Goal: Task Accomplishment & Management: Complete application form

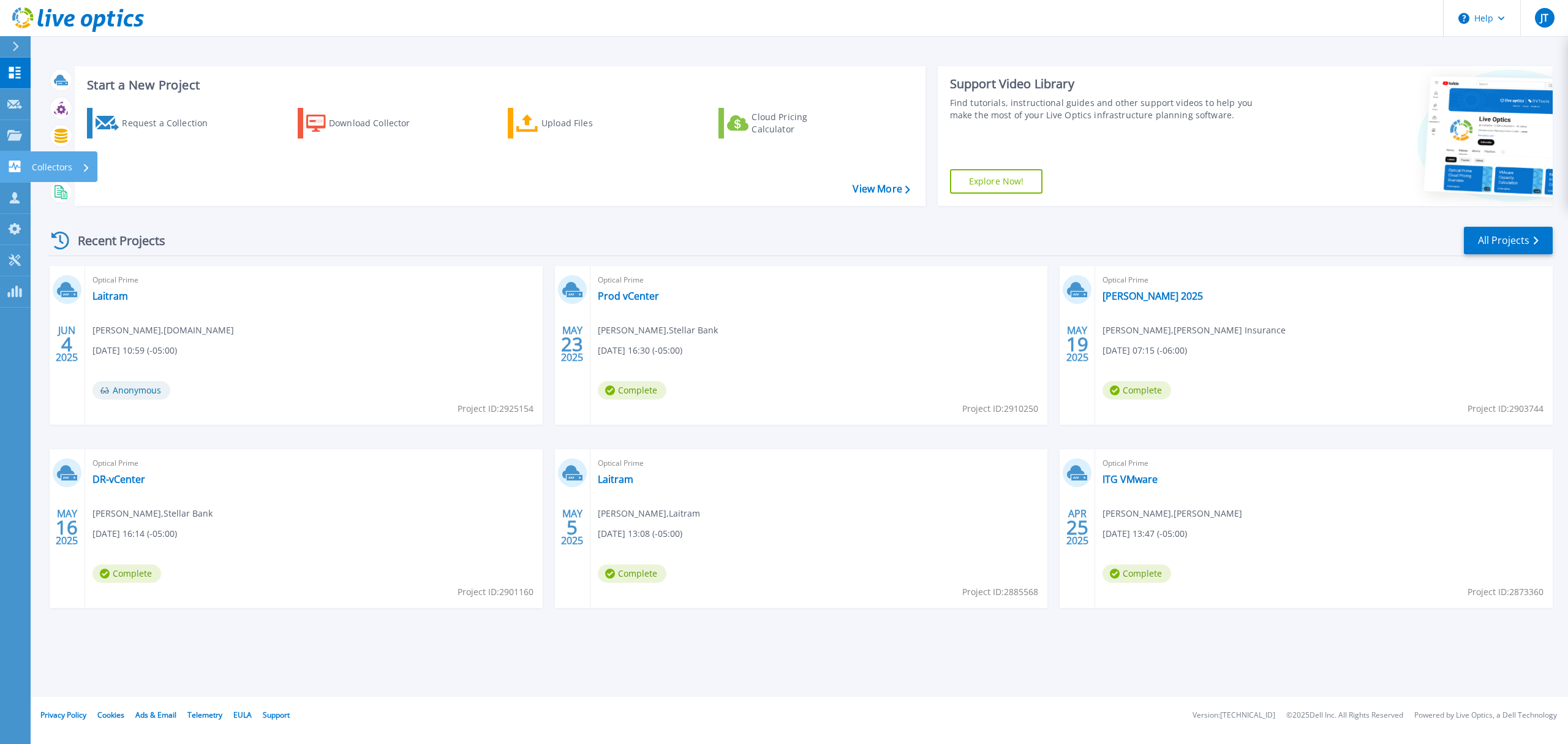
click at [10, 175] on link "Collectors Collectors" at bounding box center [15, 167] width 31 height 32
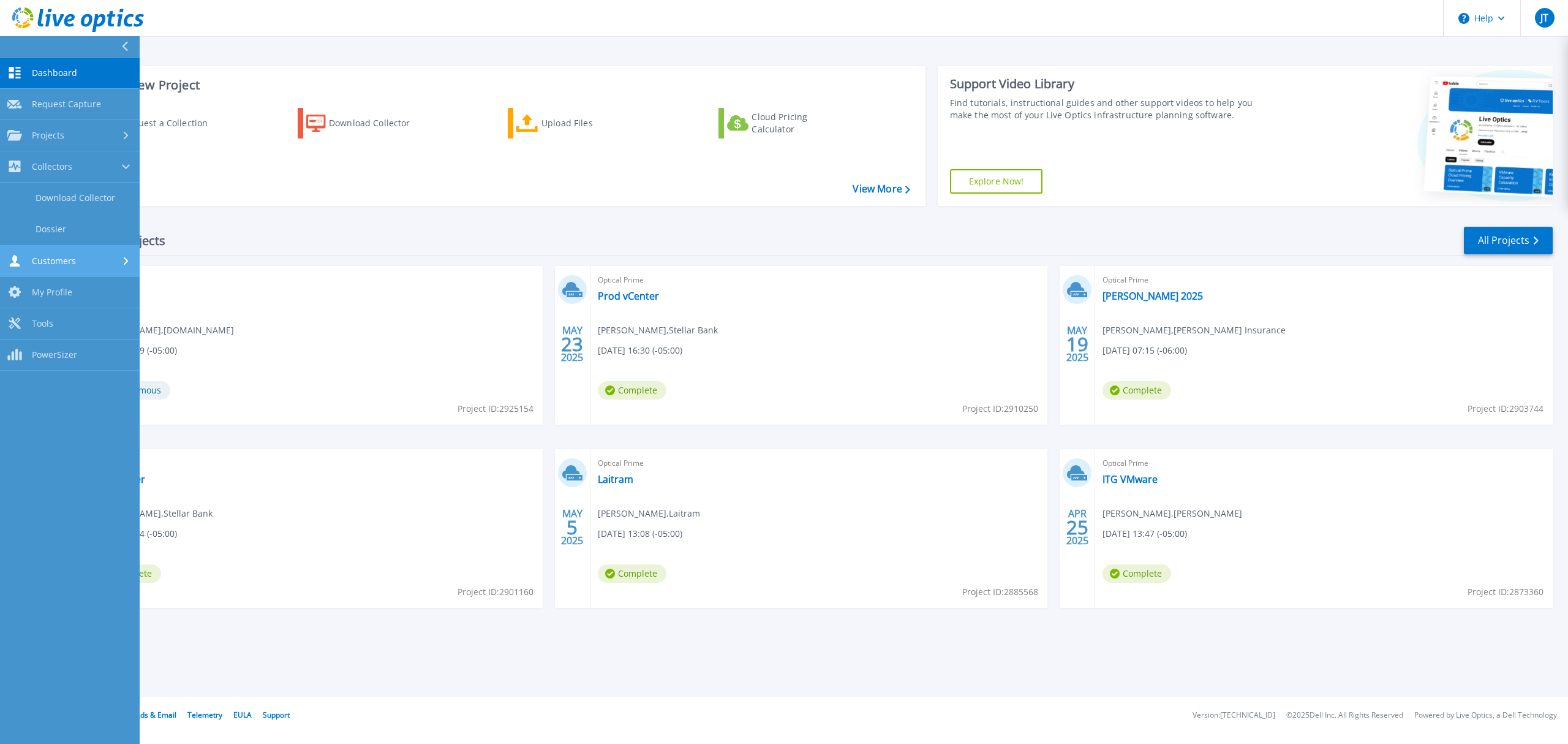
click at [51, 258] on span "Customers" at bounding box center [54, 261] width 44 height 11
click at [57, 239] on link "Request Capture" at bounding box center [70, 229] width 140 height 32
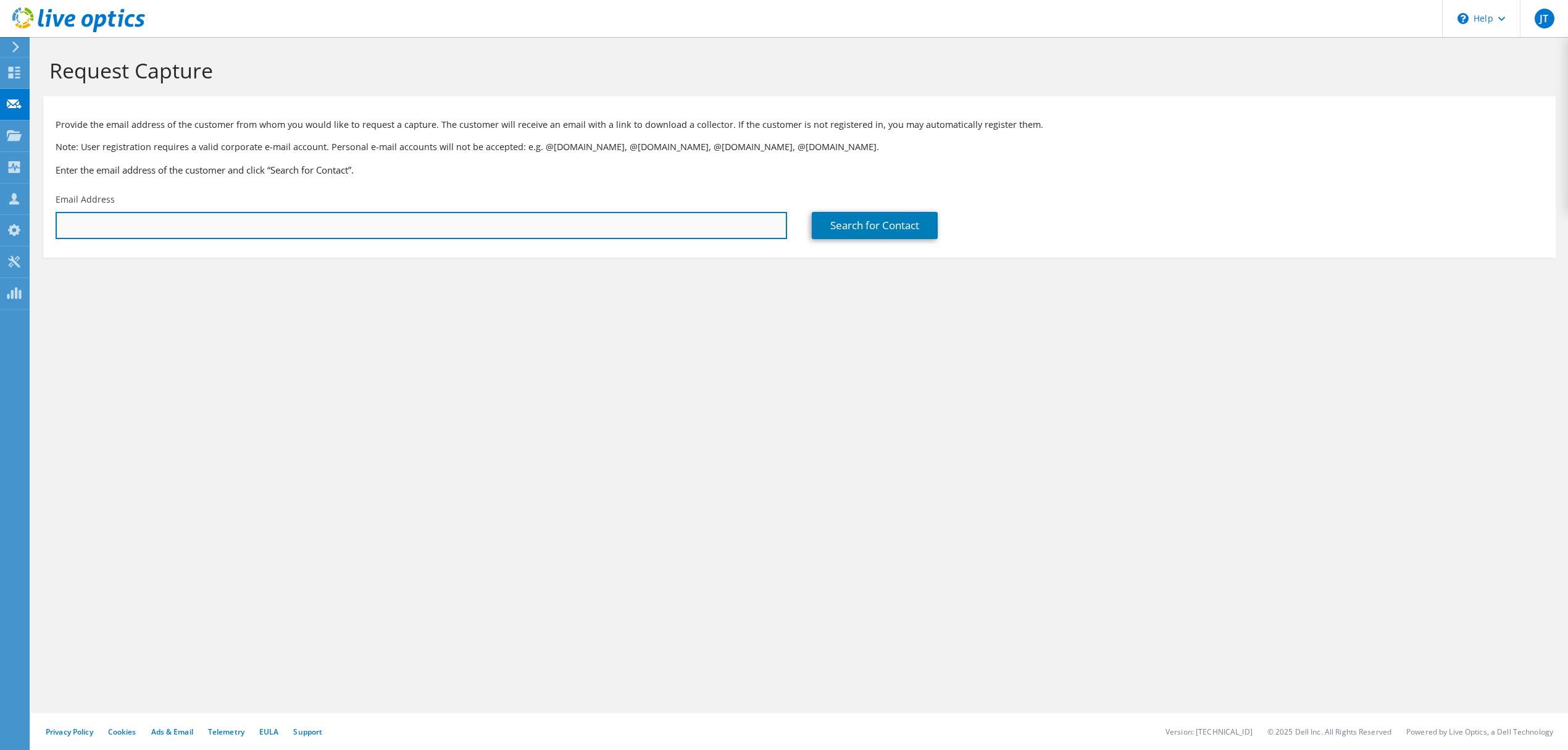
click at [141, 225] on input "text" at bounding box center [421, 225] width 732 height 27
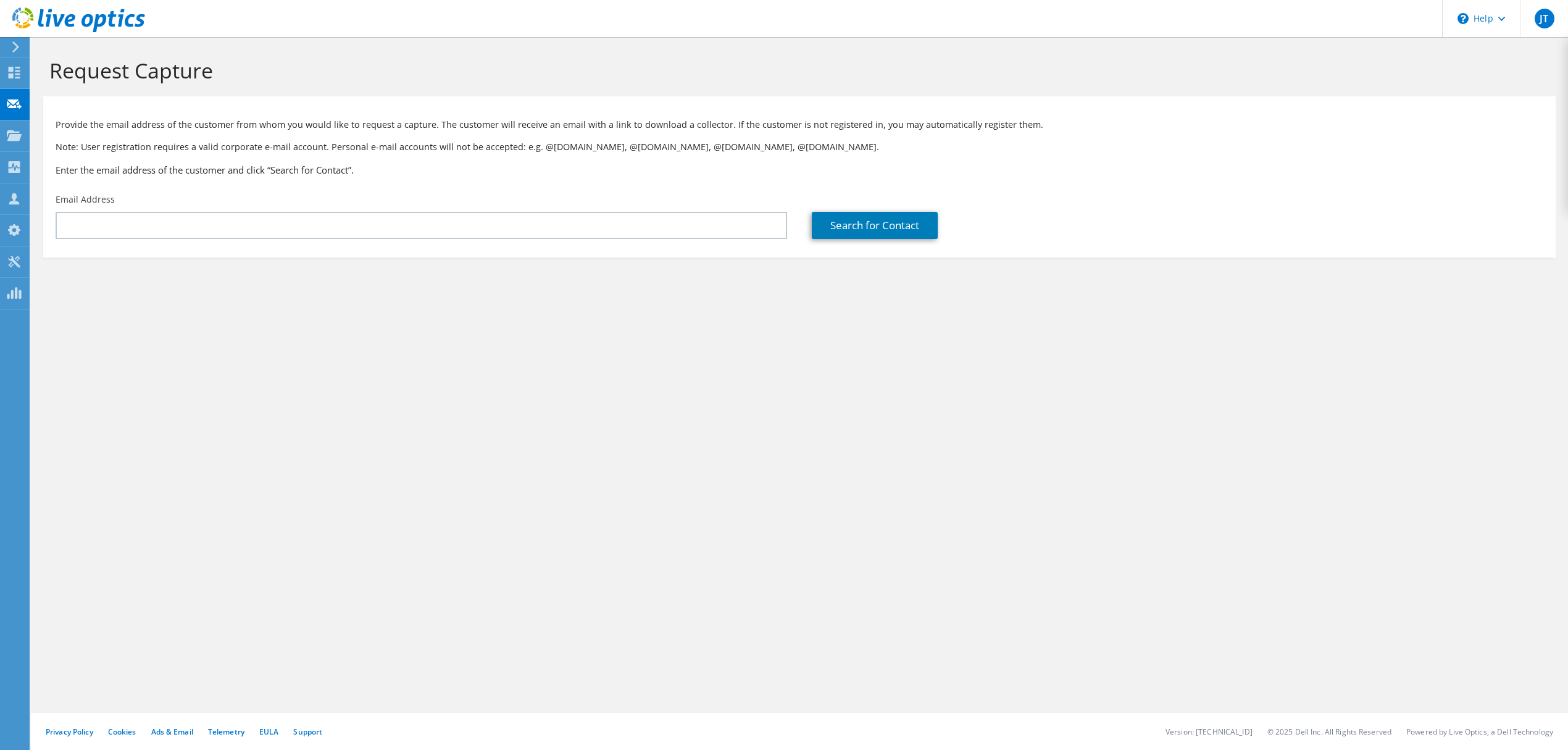
click at [117, 185] on div "Provide the email address of the customer from whom you would like to request a…" at bounding box center [799, 145] width 1513 height 85
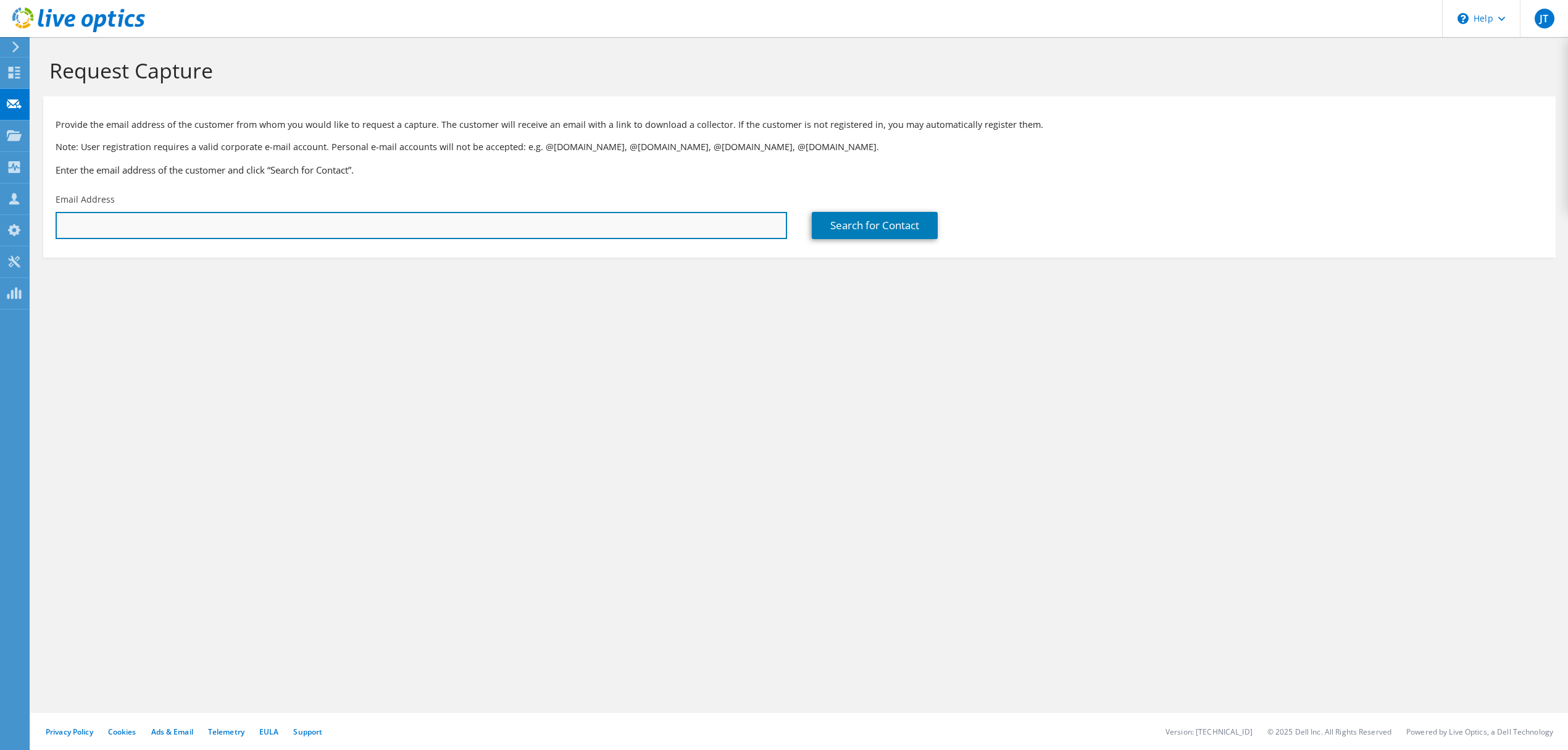
click at [113, 229] on input "text" at bounding box center [421, 225] width 732 height 27
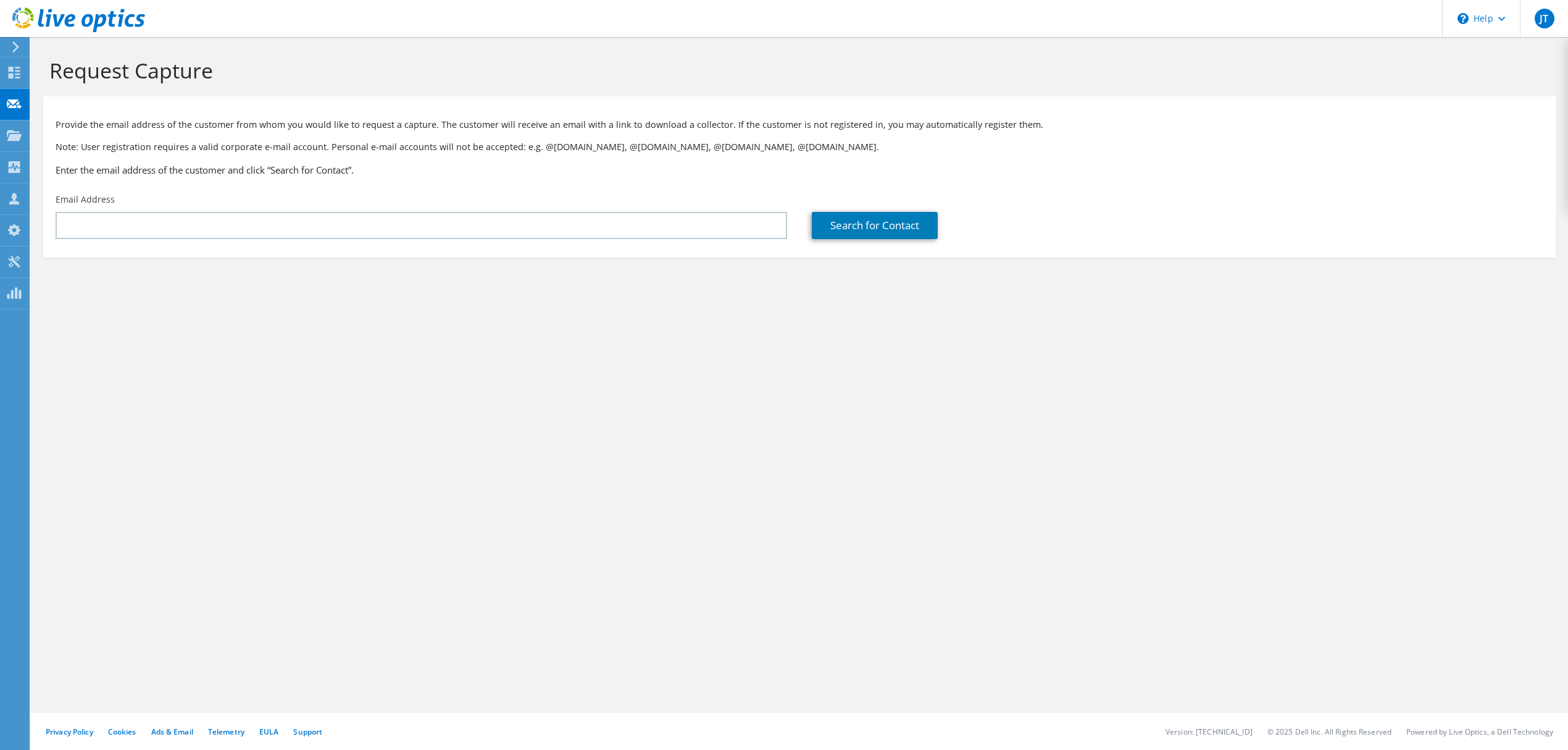
click at [123, 199] on div "Email Address" at bounding box center [421, 216] width 757 height 58
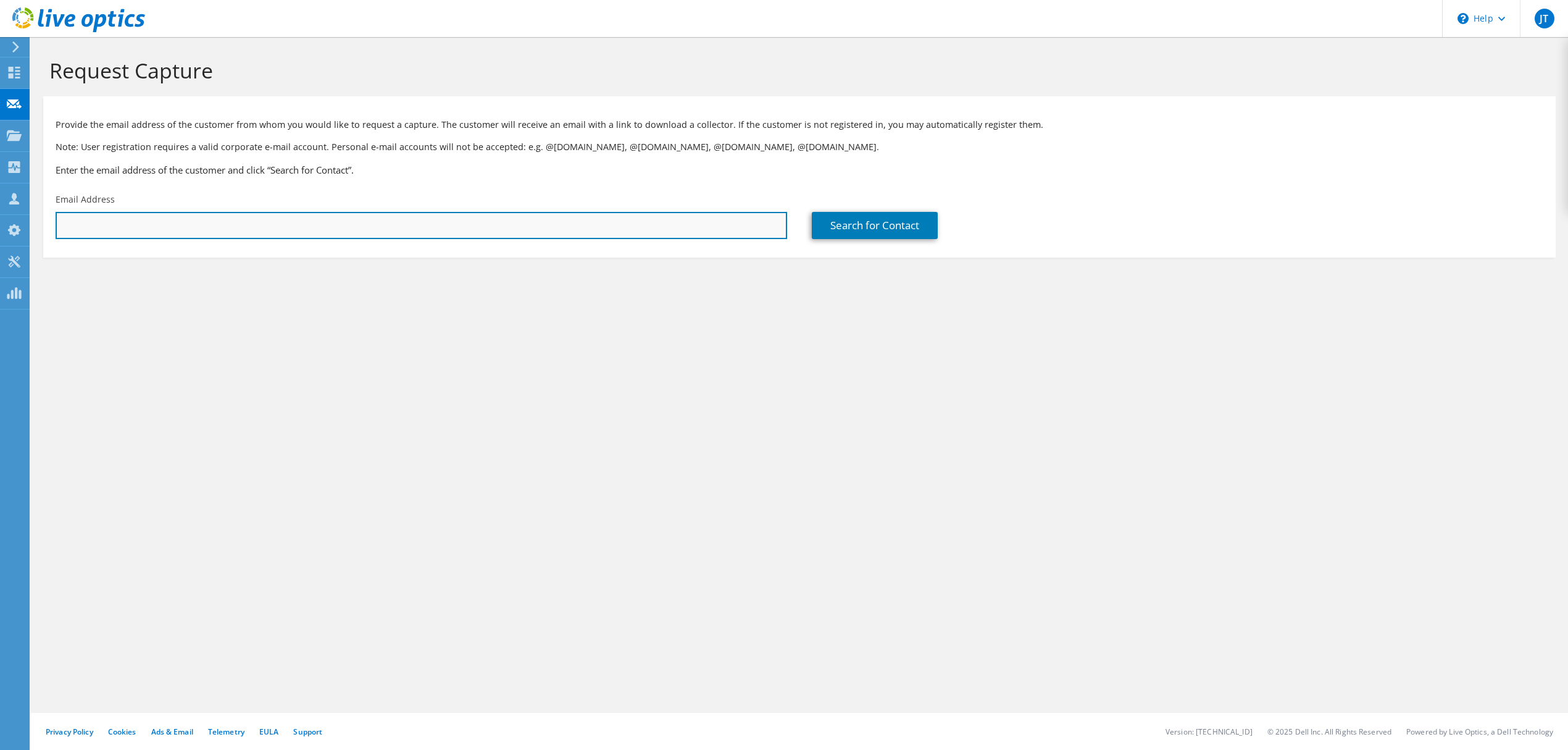
click at [161, 232] on input "text" at bounding box center [421, 225] width 732 height 27
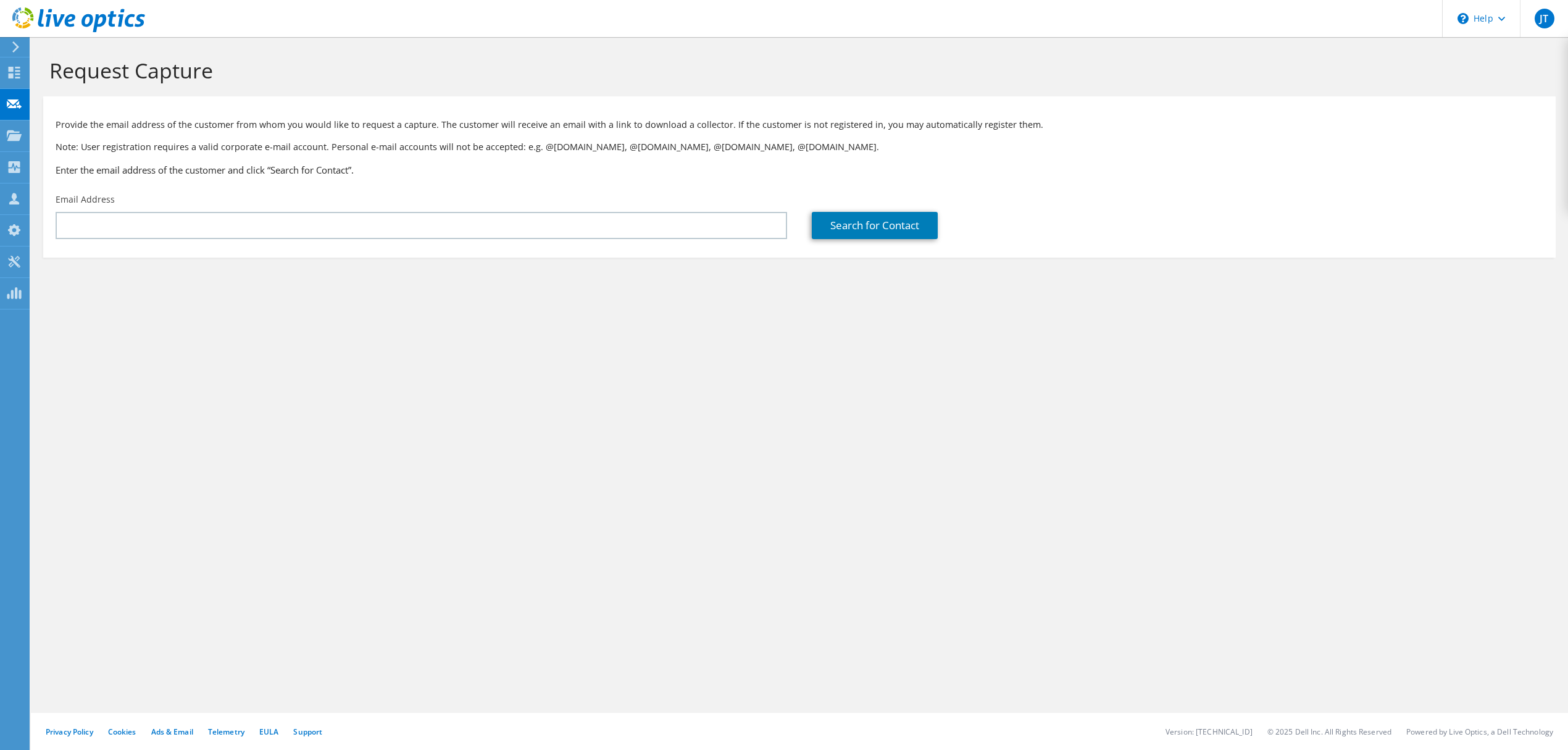
click at [143, 176] on h3 "Enter the email address of the customer and click “Search for Contact”." at bounding box center [799, 170] width 1488 height 14
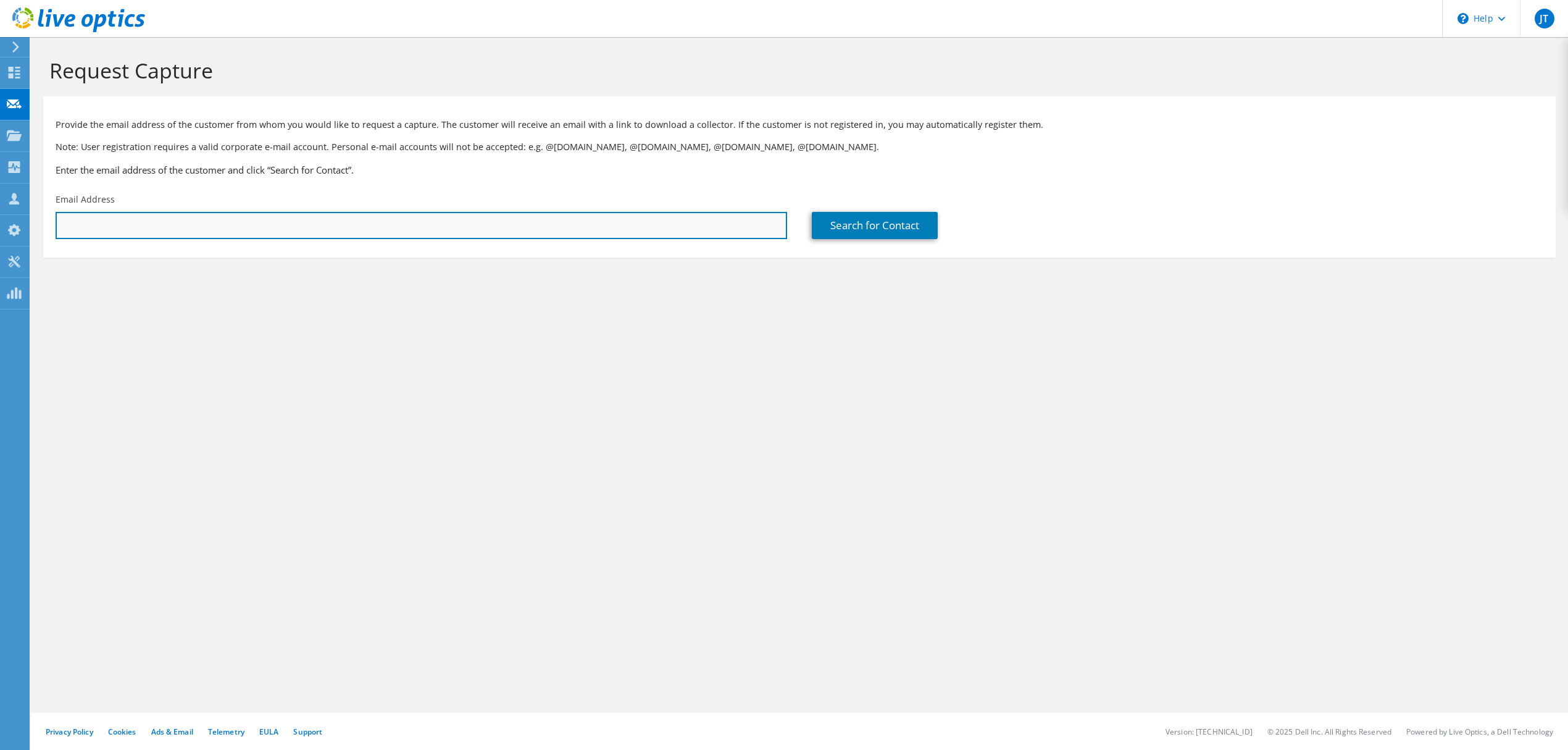
click at [108, 213] on input "text" at bounding box center [421, 225] width 732 height 27
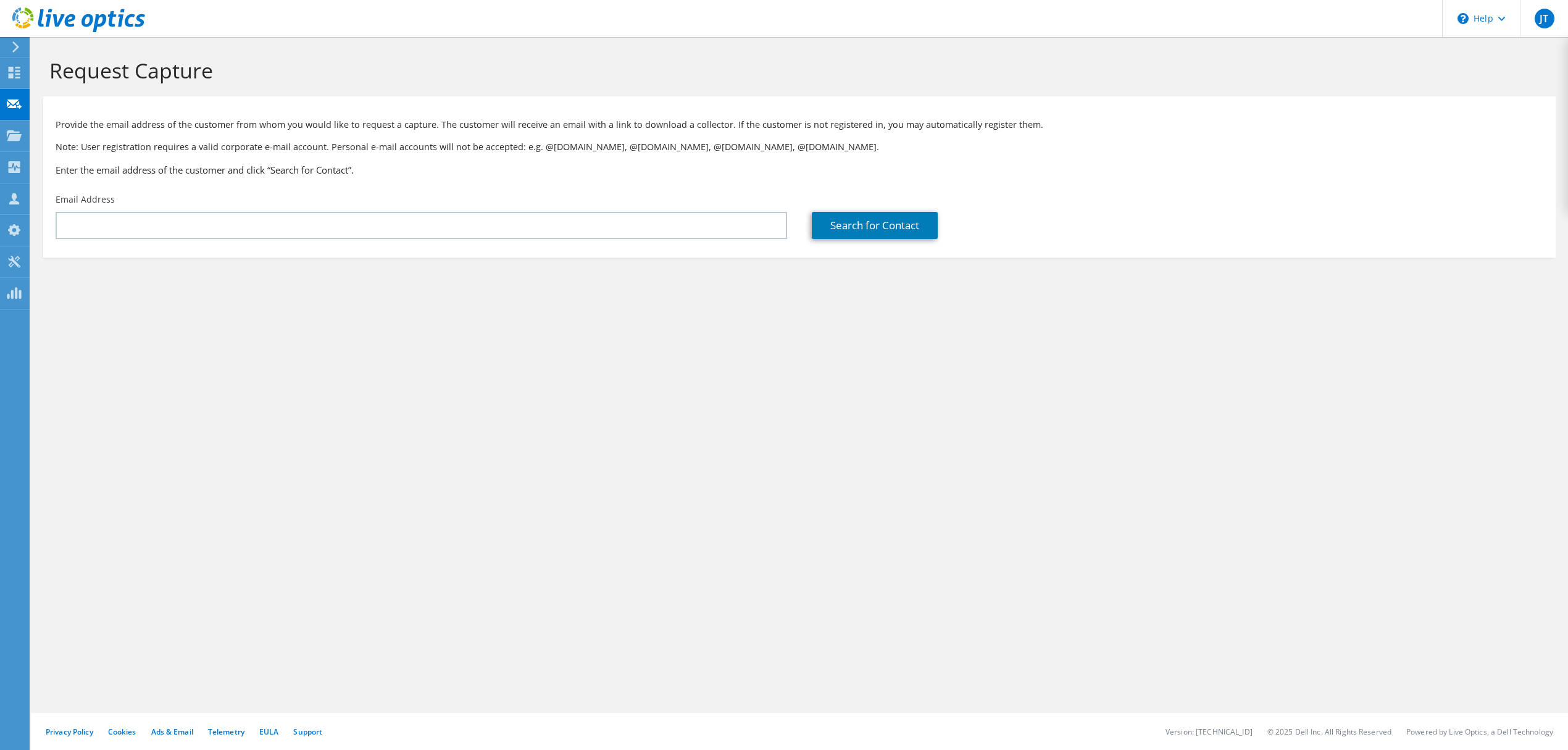
click at [112, 205] on div "Email Address" at bounding box center [421, 216] width 757 height 58
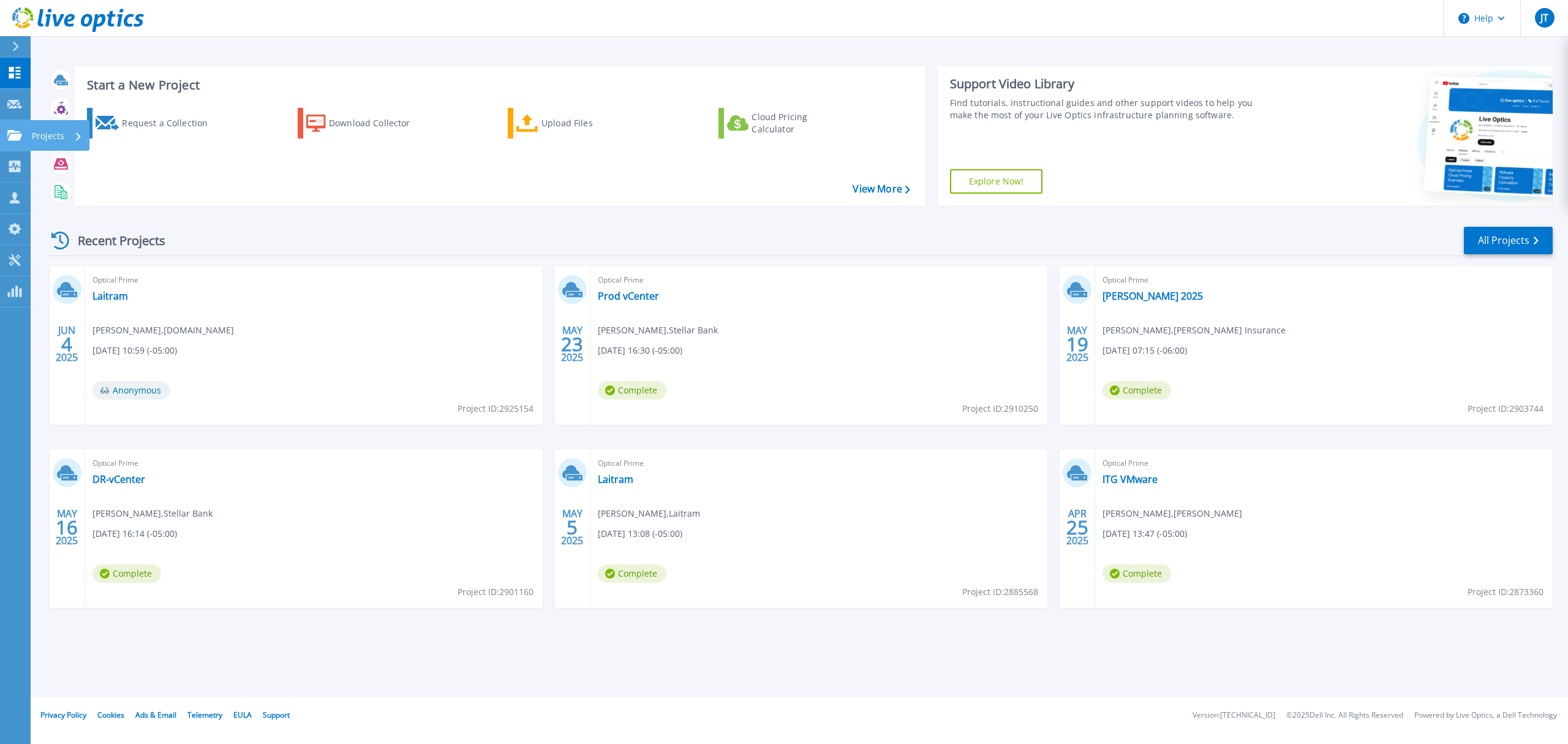
click at [25, 137] on link "Projects Projects" at bounding box center [15, 135] width 31 height 32
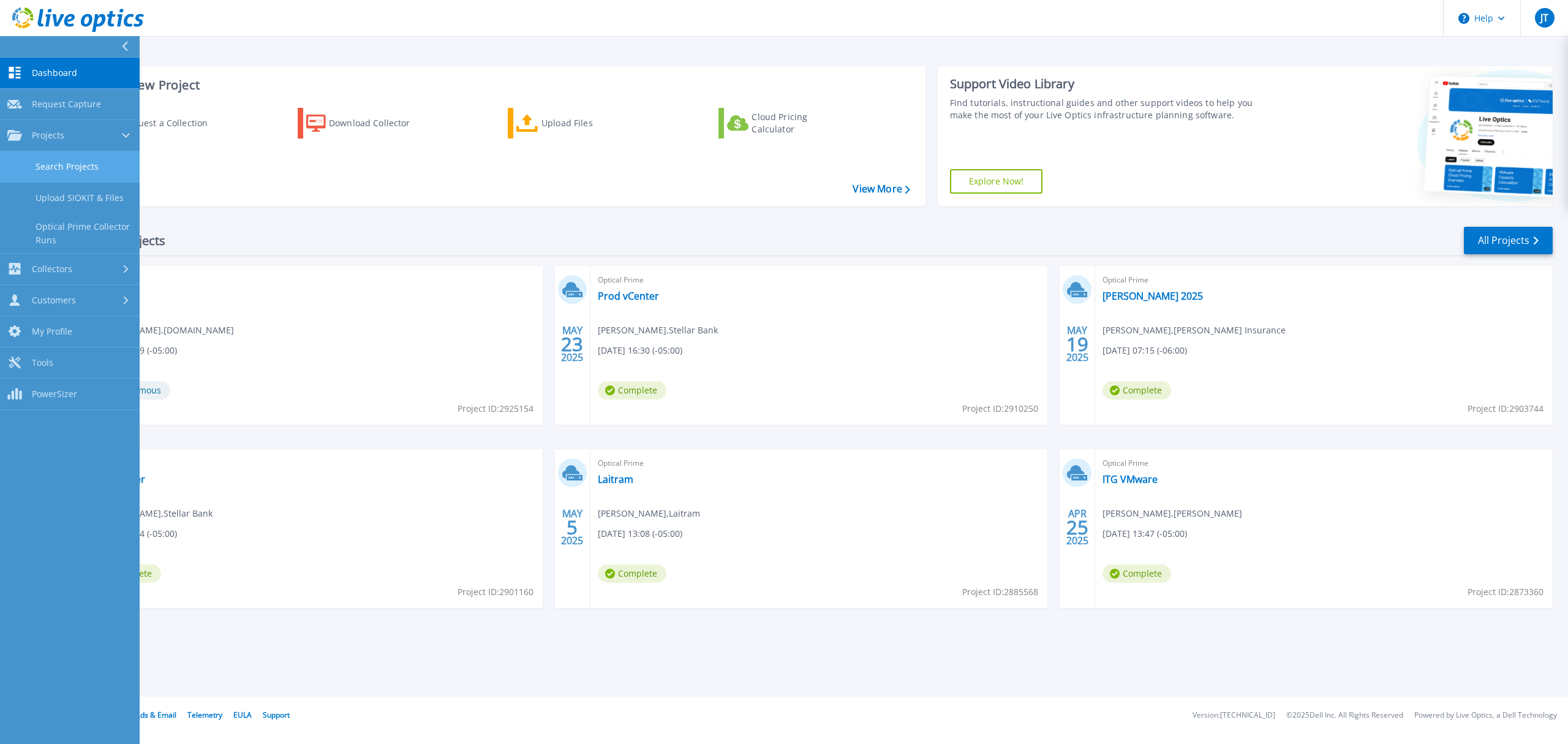
click at [54, 163] on link "Search Projects" at bounding box center [70, 167] width 140 height 32
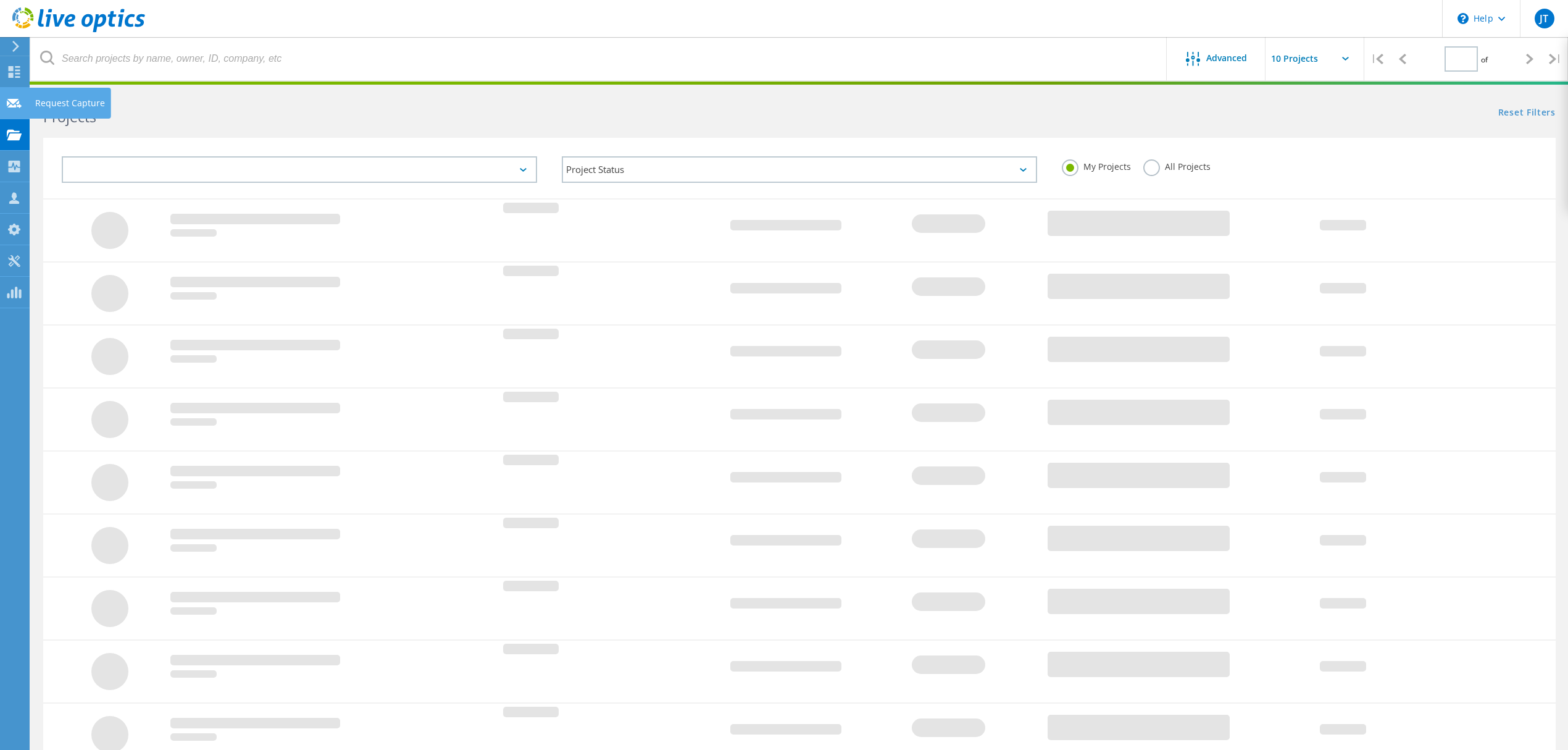
type input "1"
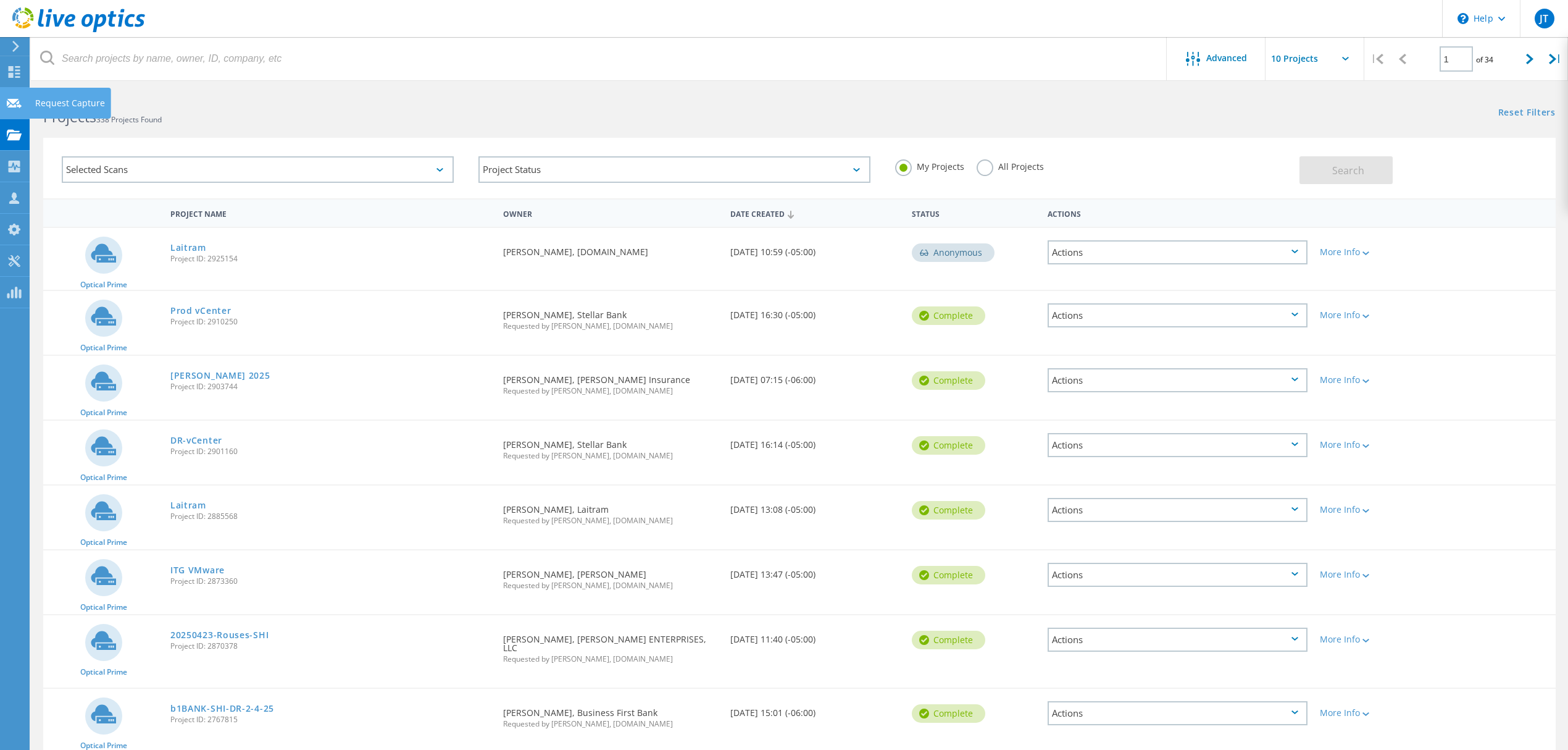
click at [9, 108] on icon at bounding box center [14, 103] width 15 height 12
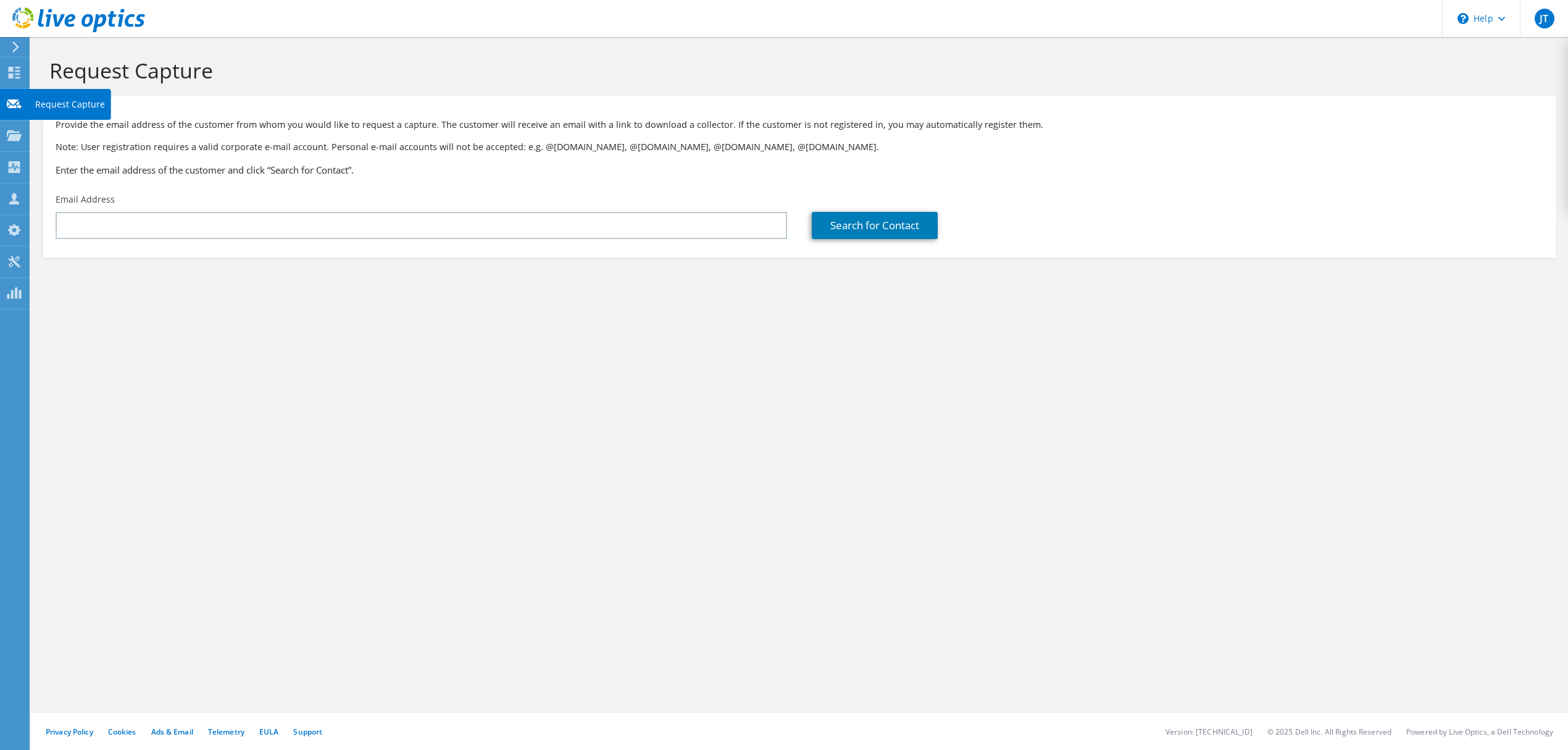
click at [16, 112] on div at bounding box center [14, 106] width 15 height 14
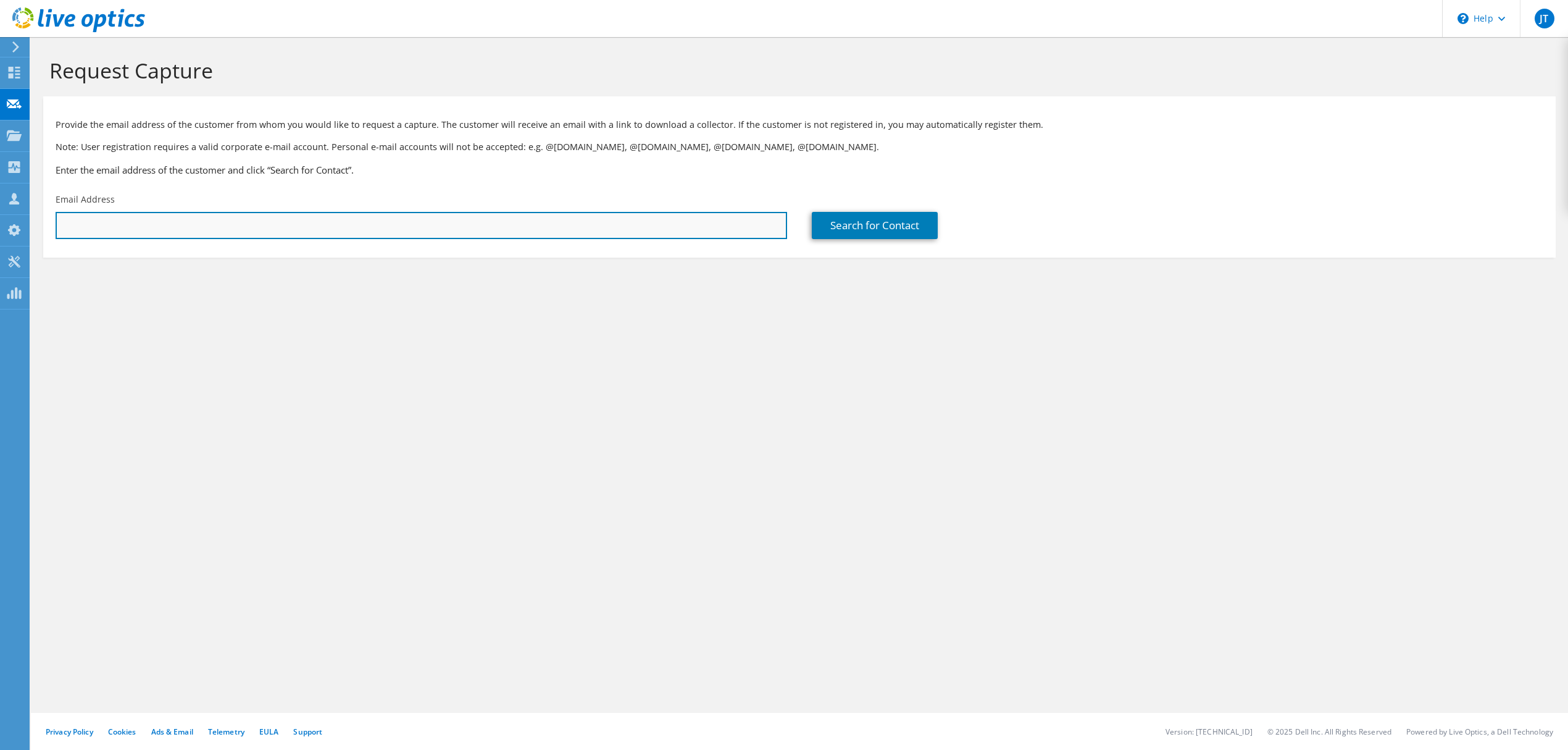
click at [188, 216] on input "text" at bounding box center [421, 225] width 732 height 27
paste input "[EMAIL_ADDRESS][DOMAIN_NAME]"
type input "gmaron@kabafusion.com"
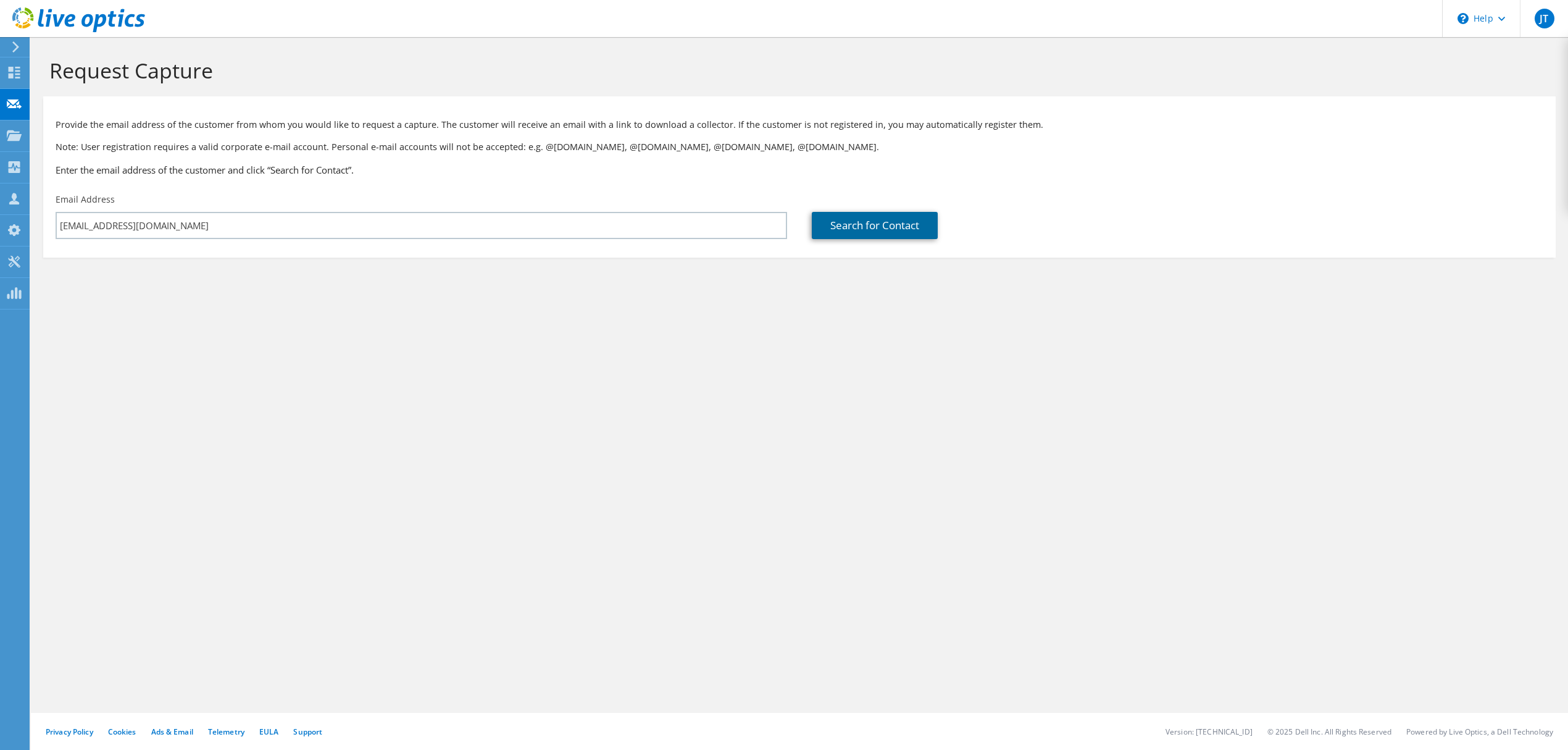
click at [818, 223] on link "Search for Contact" at bounding box center [875, 225] width 126 height 27
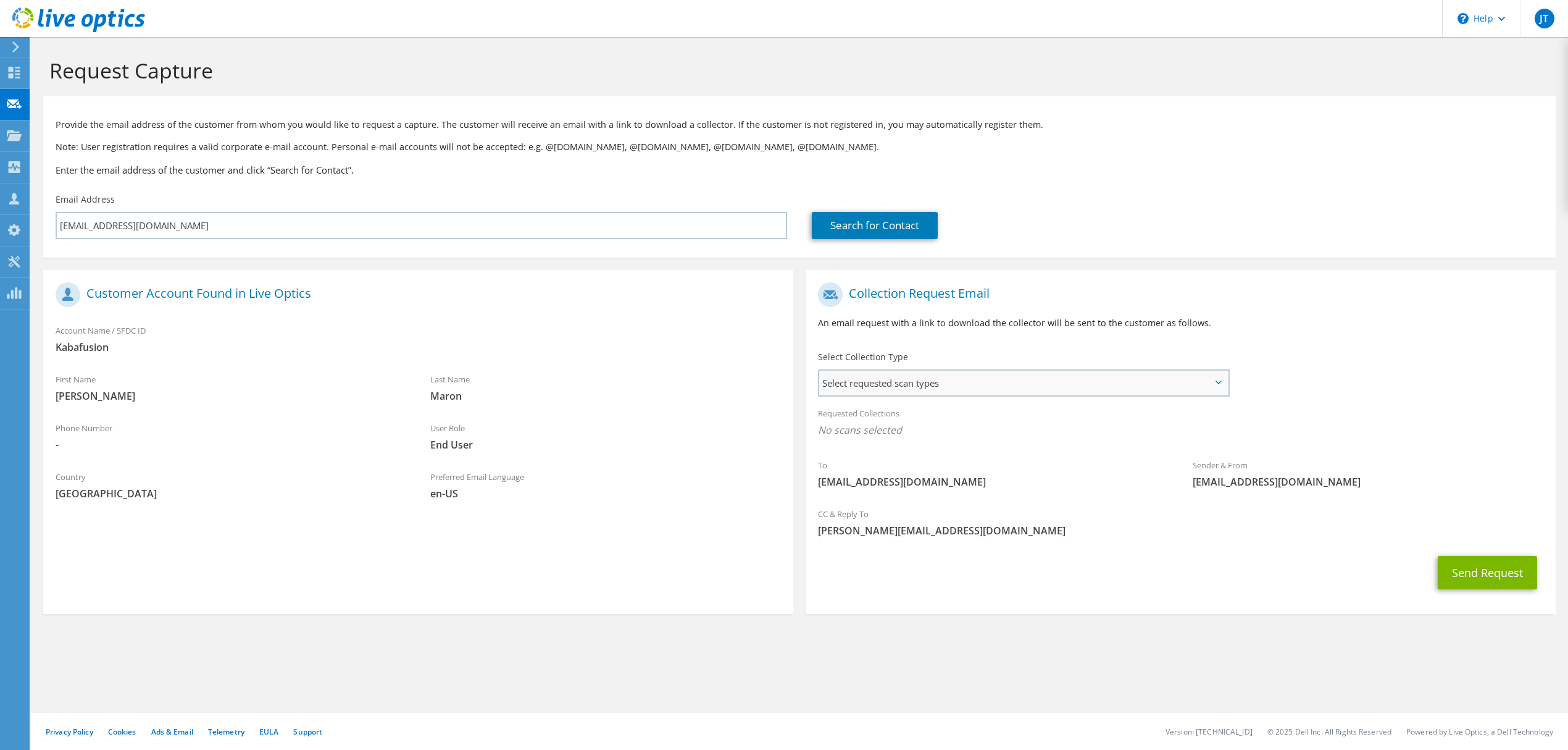
click at [1100, 391] on span "Select requested scan types" at bounding box center [1024, 383] width 409 height 25
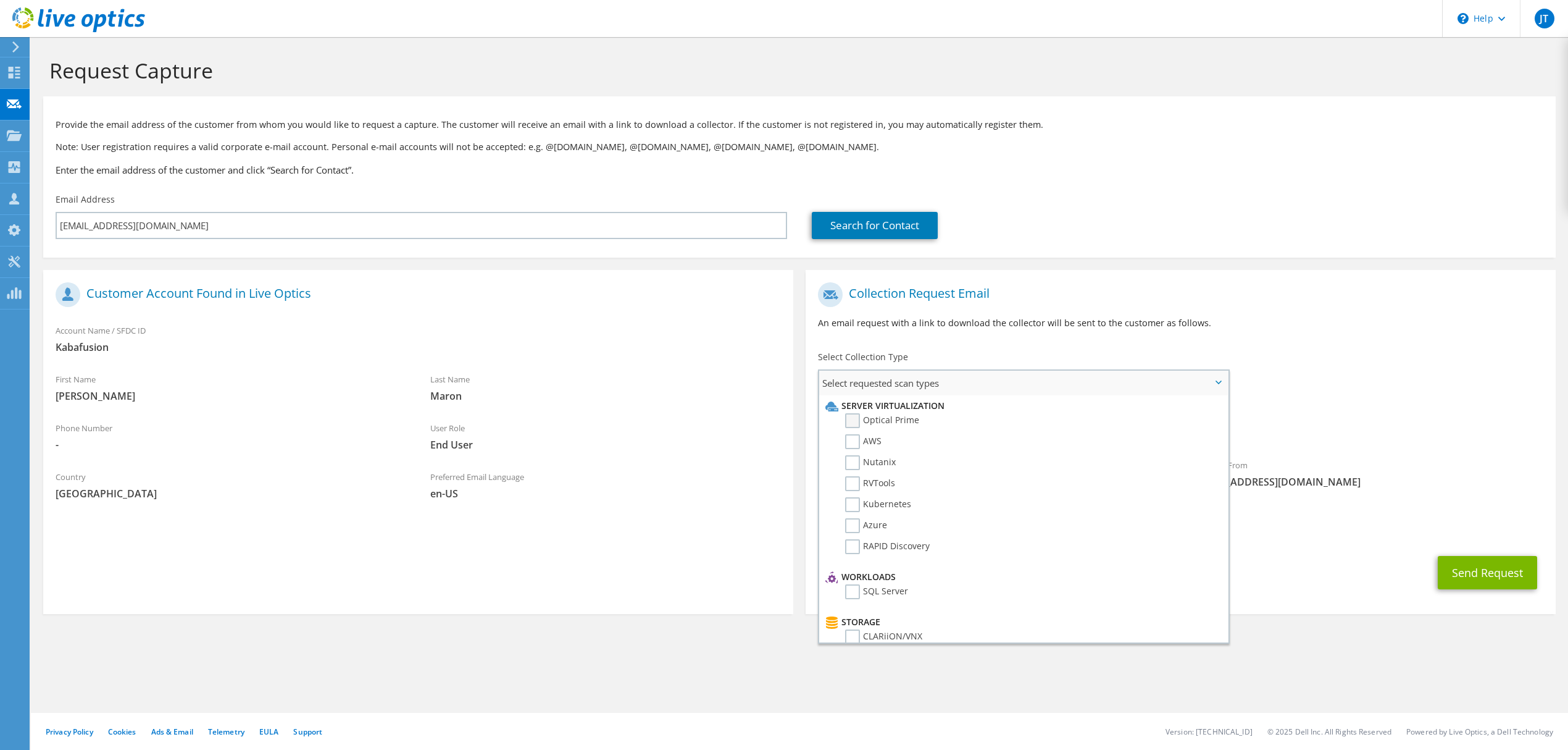
click at [903, 420] on label "Optical Prime" at bounding box center [882, 420] width 74 height 15
click at [0, 0] on input "Optical Prime" at bounding box center [0, 0] width 0 height 0
click at [1418, 328] on p "An email request with a link to download the collector will be sent to the cust…" at bounding box center [1181, 323] width 725 height 14
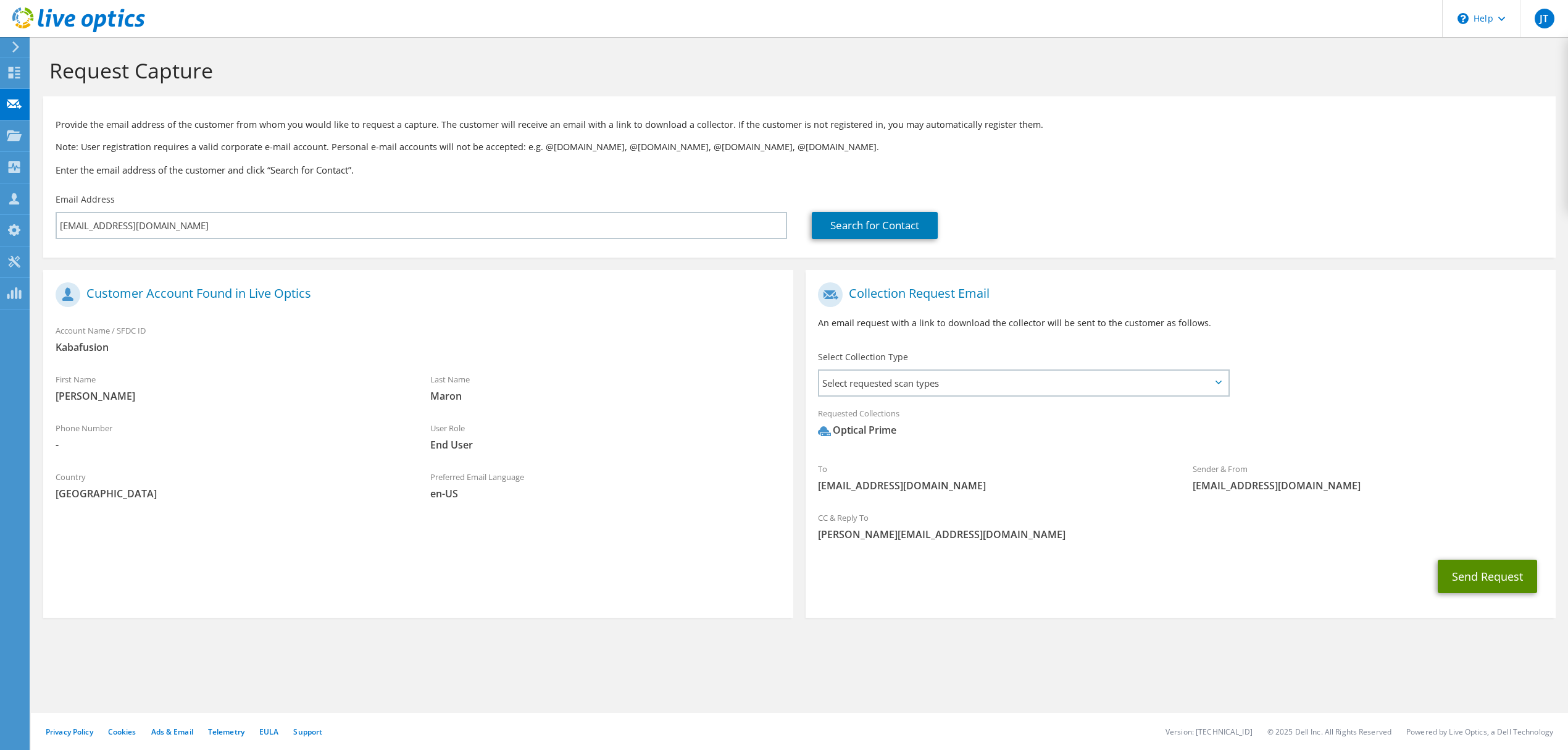
click at [1485, 576] on button "Send Request" at bounding box center [1488, 576] width 100 height 34
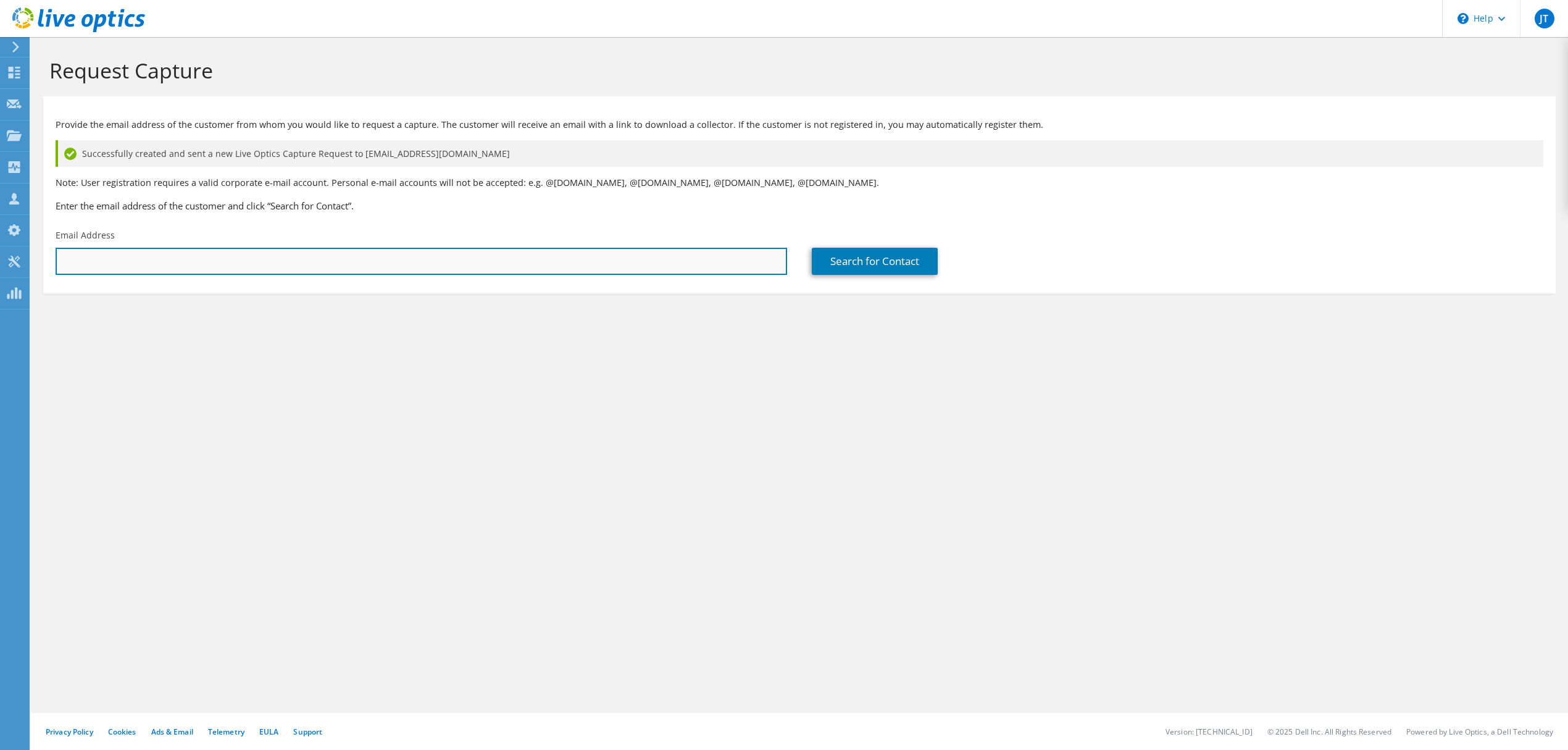
click at [343, 254] on input "text" at bounding box center [421, 262] width 732 height 27
paste input "cgarcia@kabafusion.com"
type input "cgarcia@kabafusion.com"
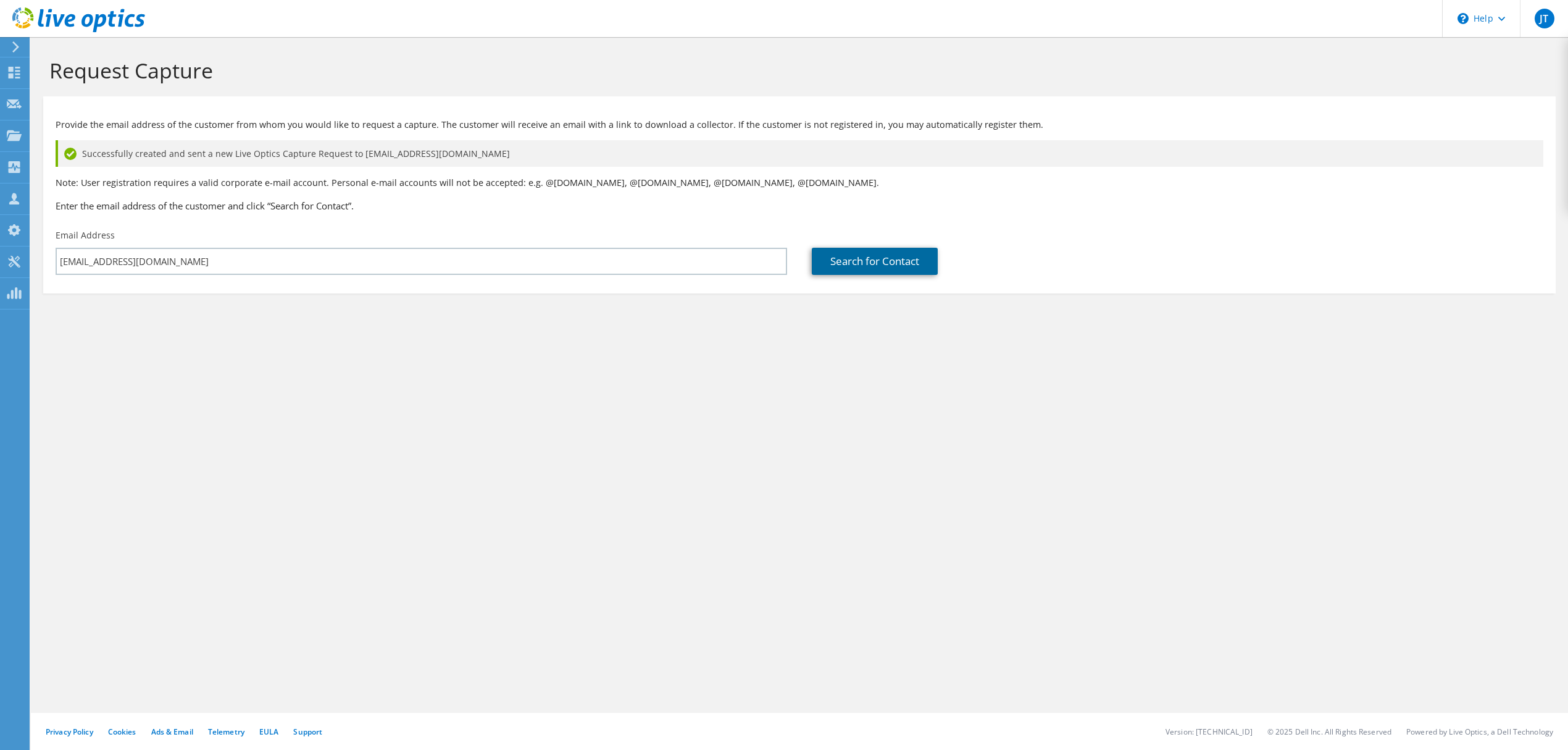
click at [916, 263] on link "Search for Contact" at bounding box center [875, 262] width 126 height 27
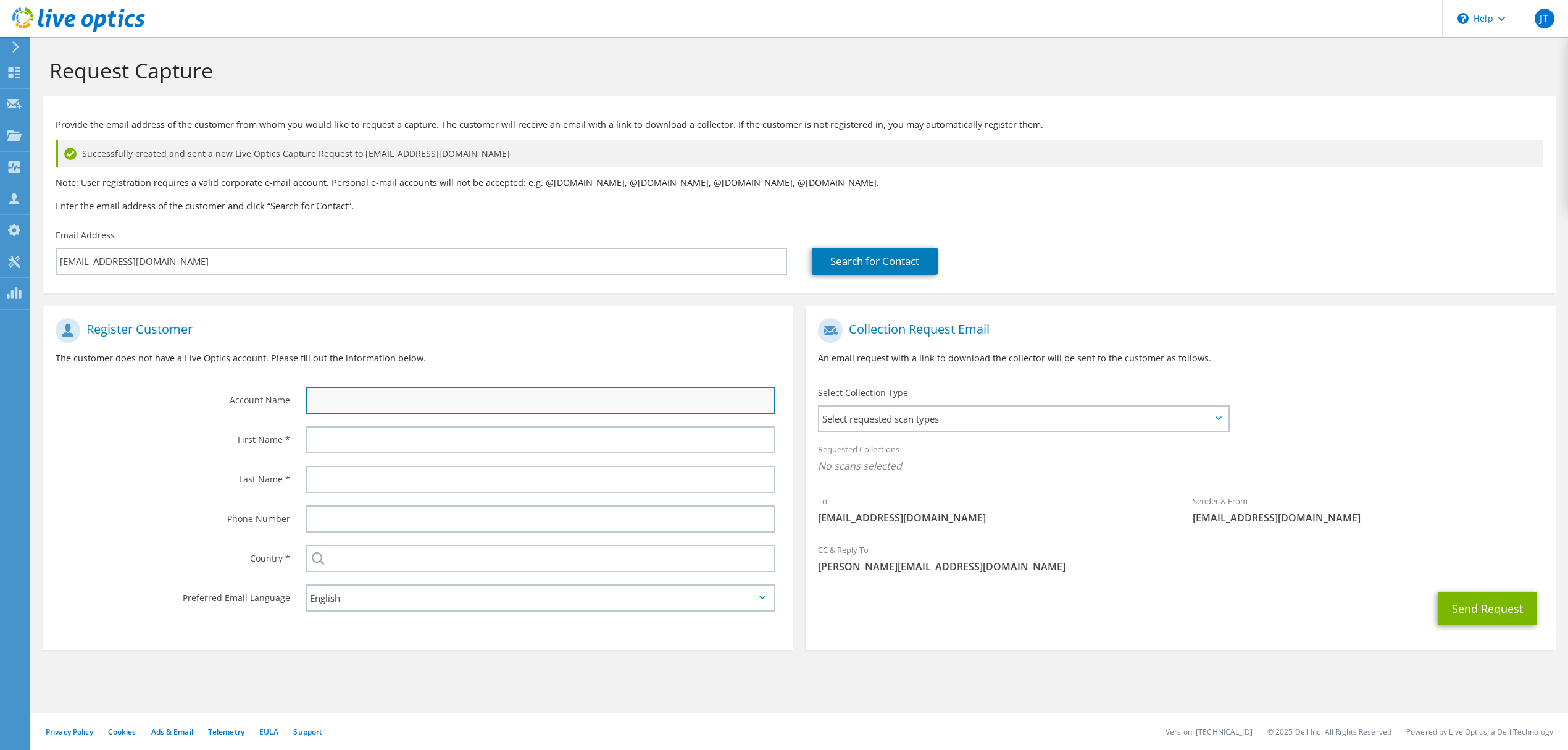
click at [369, 406] on input "text" at bounding box center [541, 401] width 470 height 27
type input "Kabafusion"
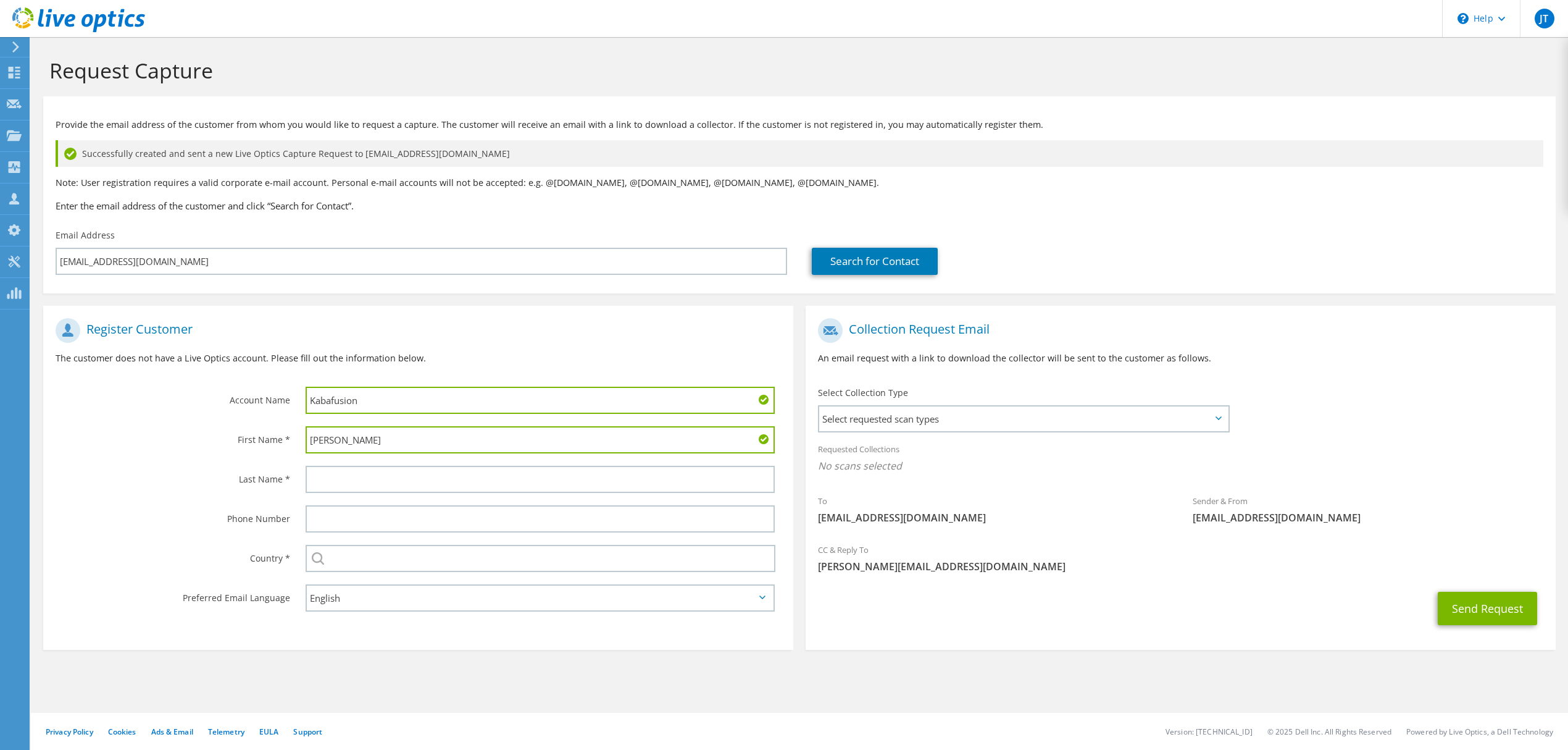
type input "Carlos"
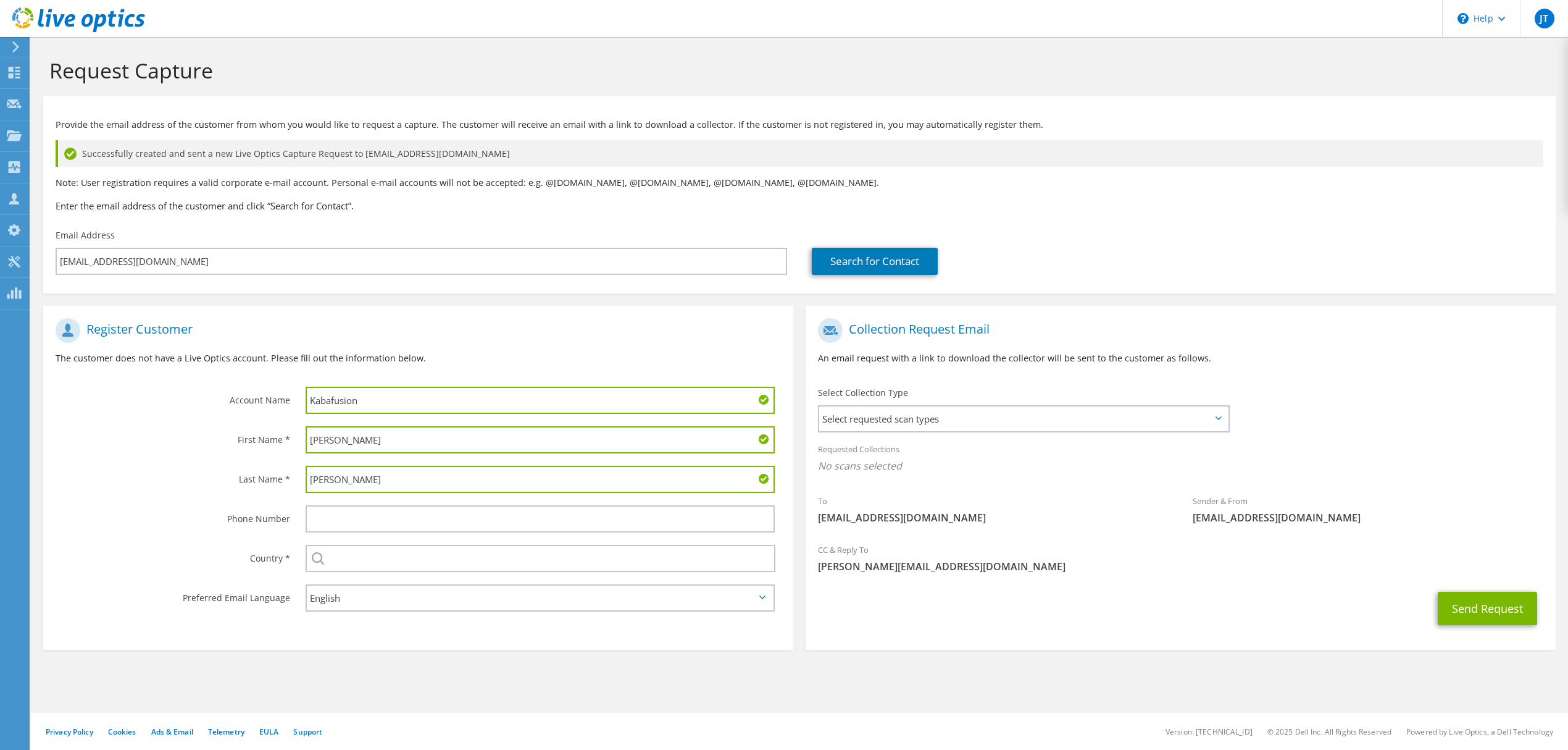
type input "Garcia"
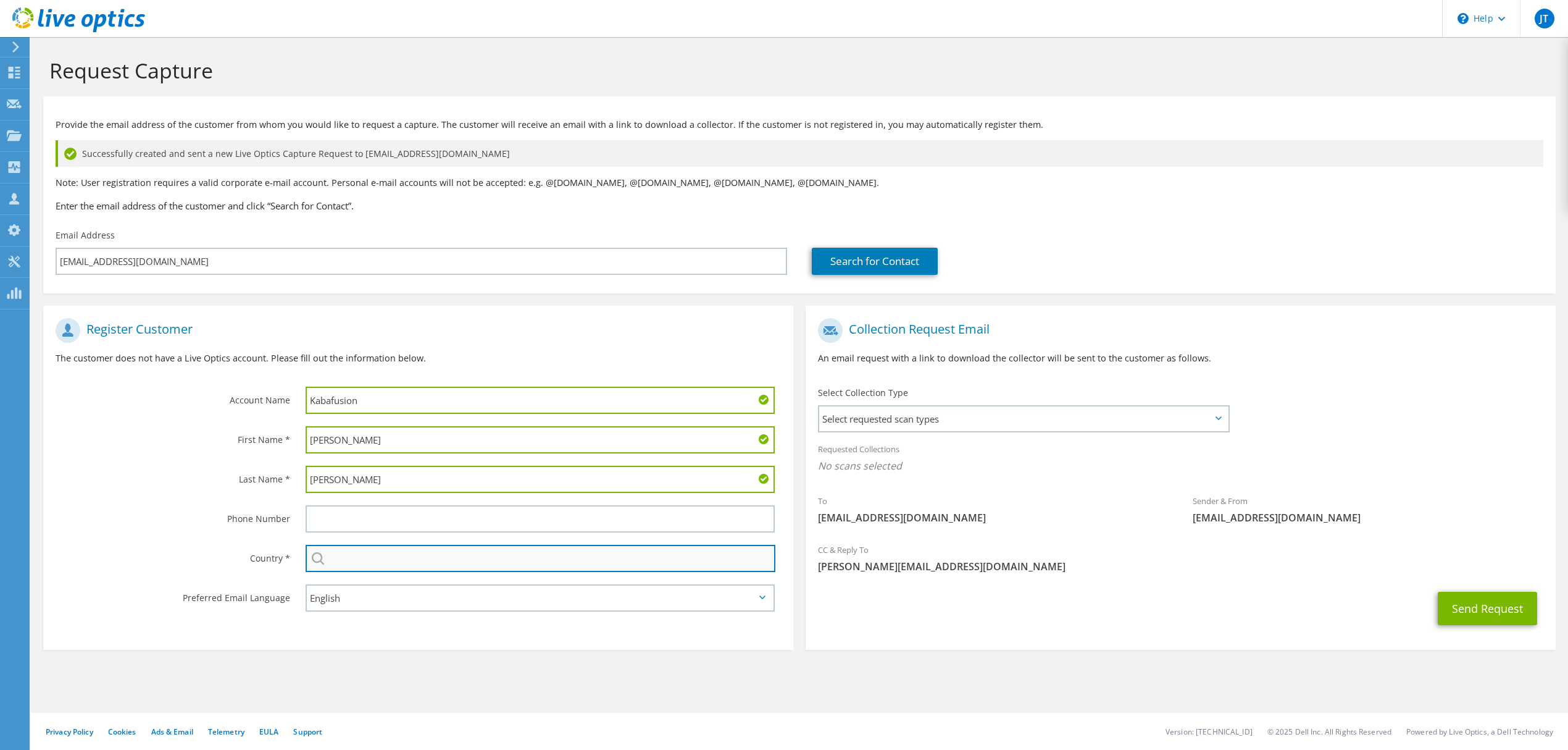
click at [349, 566] on input "text" at bounding box center [541, 558] width 470 height 27
type input "[GEOGRAPHIC_DATA]"
click at [927, 418] on span "Select requested scan types" at bounding box center [1024, 419] width 409 height 25
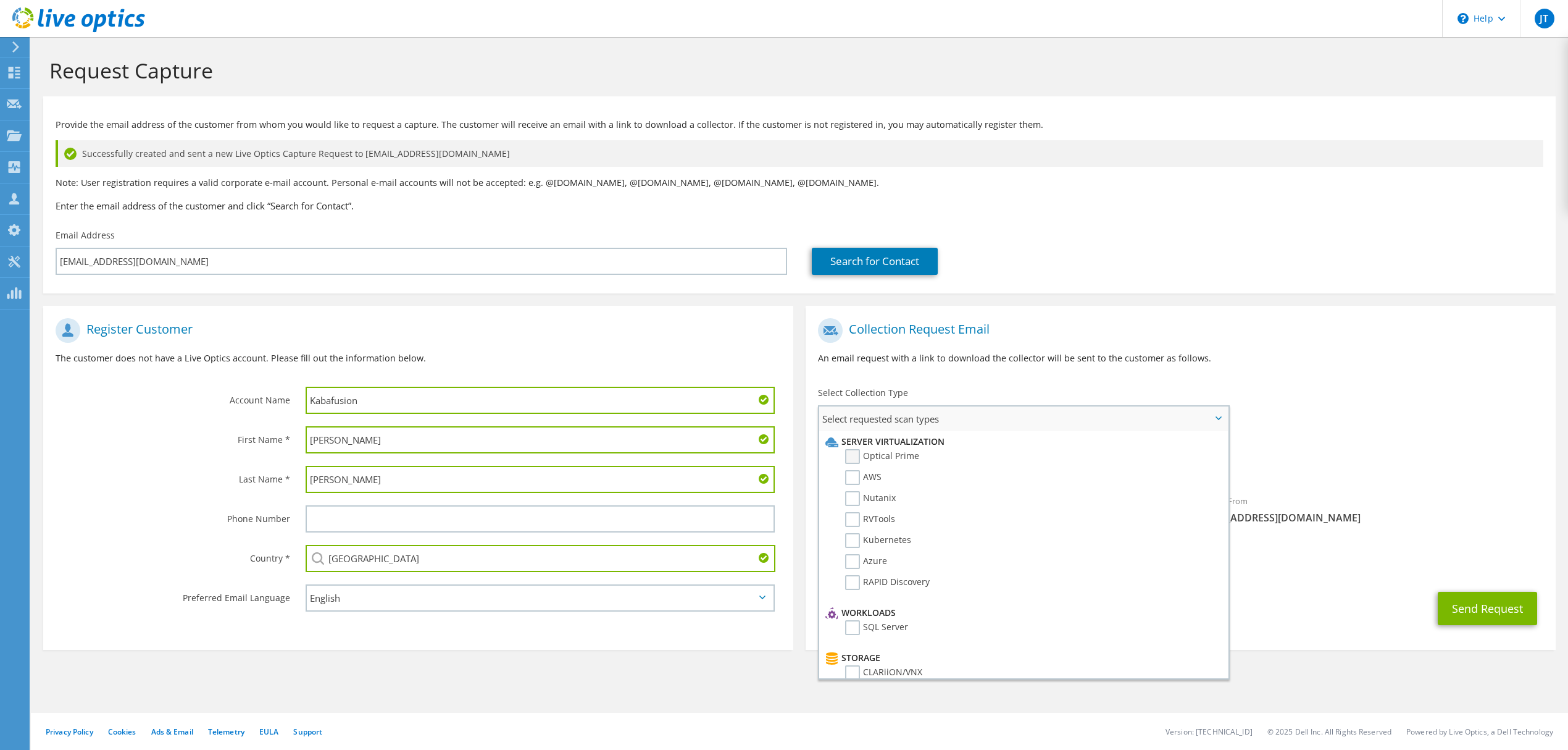
click at [904, 455] on label "Optical Prime" at bounding box center [882, 457] width 74 height 15
click at [0, 0] on input "Optical Prime" at bounding box center [0, 0] width 0 height 0
click at [1402, 450] on div "Requested Collections No scans selected Optical Prime" at bounding box center [1181, 460] width 750 height 49
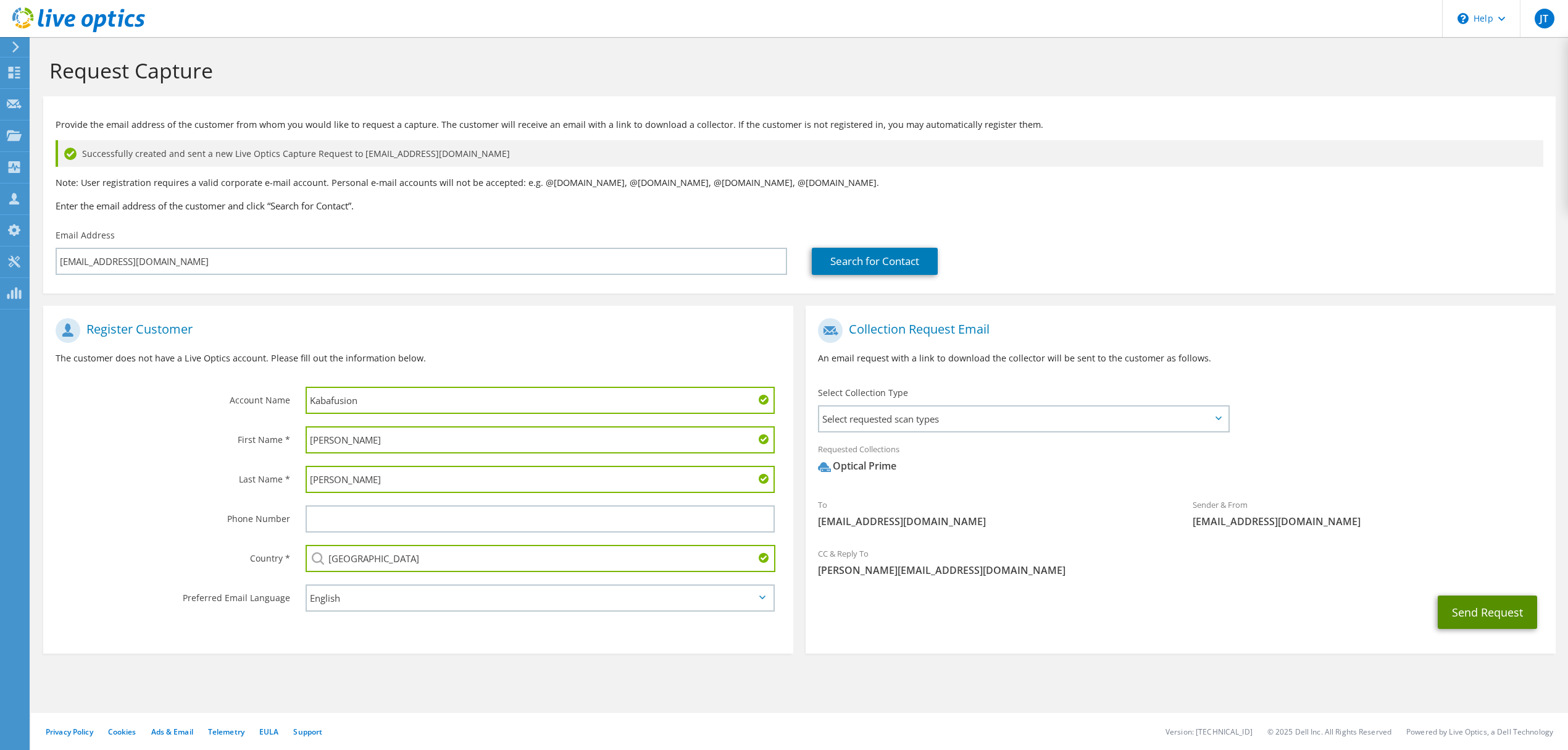
click at [1481, 613] on button "Send Request" at bounding box center [1488, 612] width 100 height 34
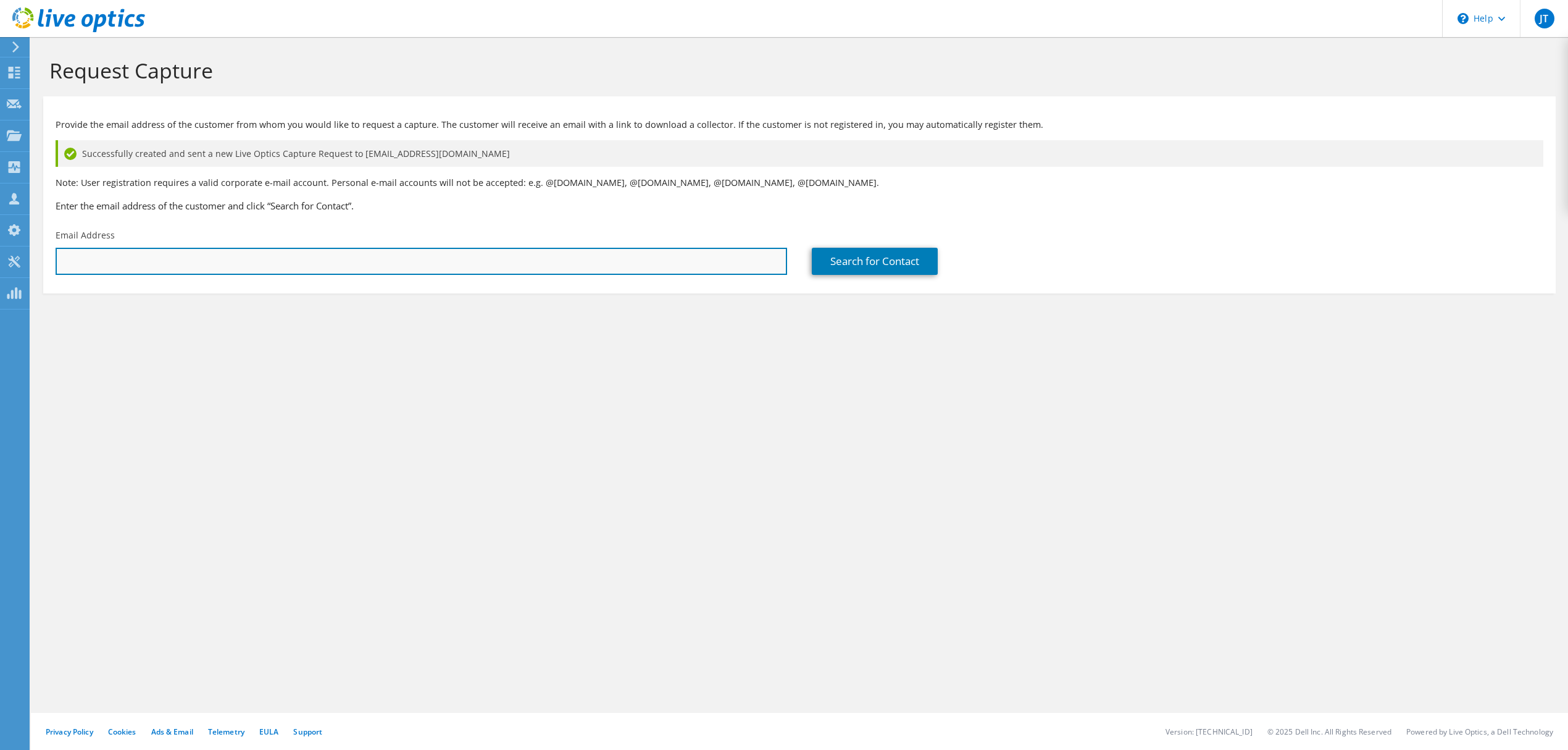
click at [184, 255] on input "text" at bounding box center [421, 262] width 732 height 27
paste input "YElhamwi@kabafusion.com"
type input "YElhamwi@kabafusion.com"
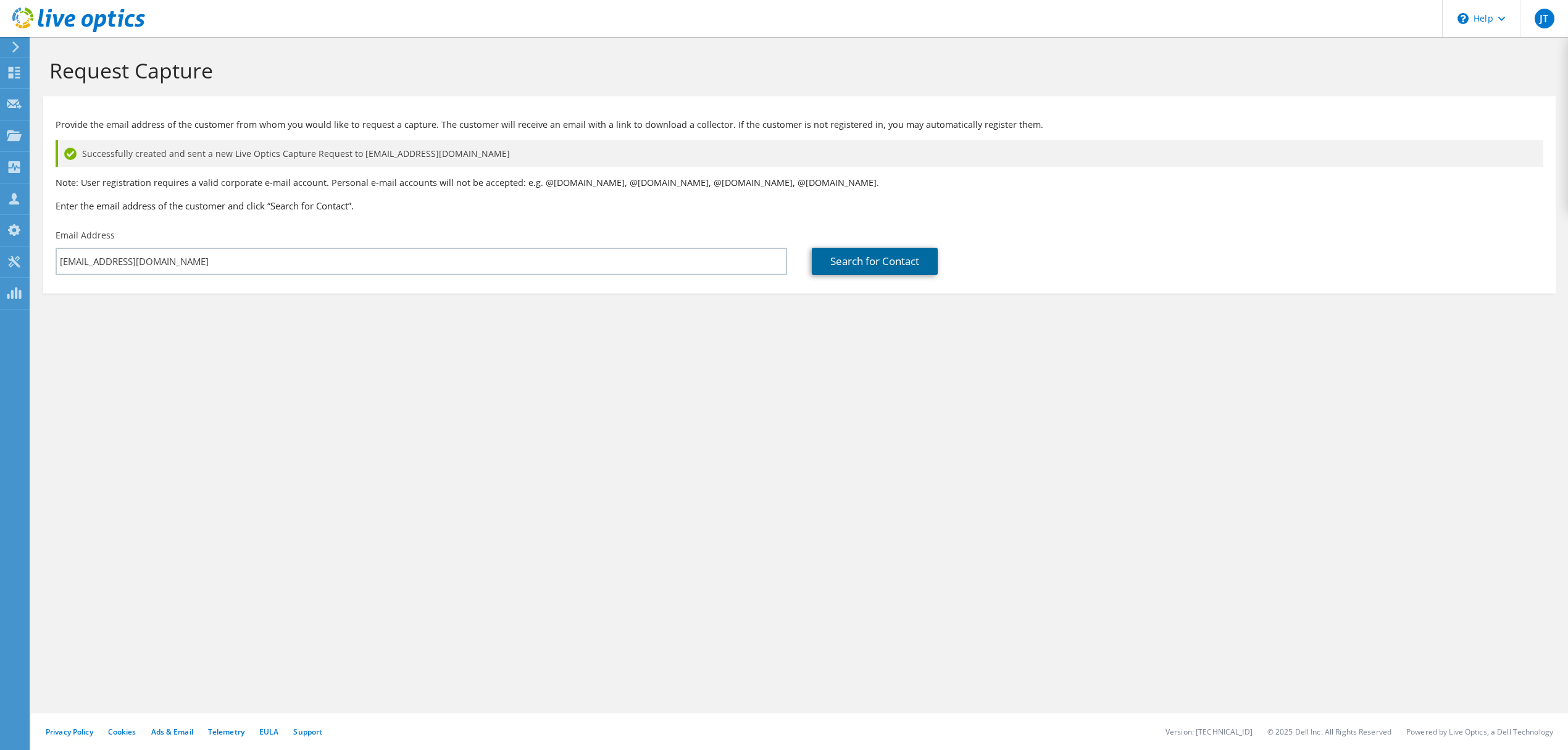
click at [852, 253] on link "Search for Contact" at bounding box center [875, 262] width 126 height 27
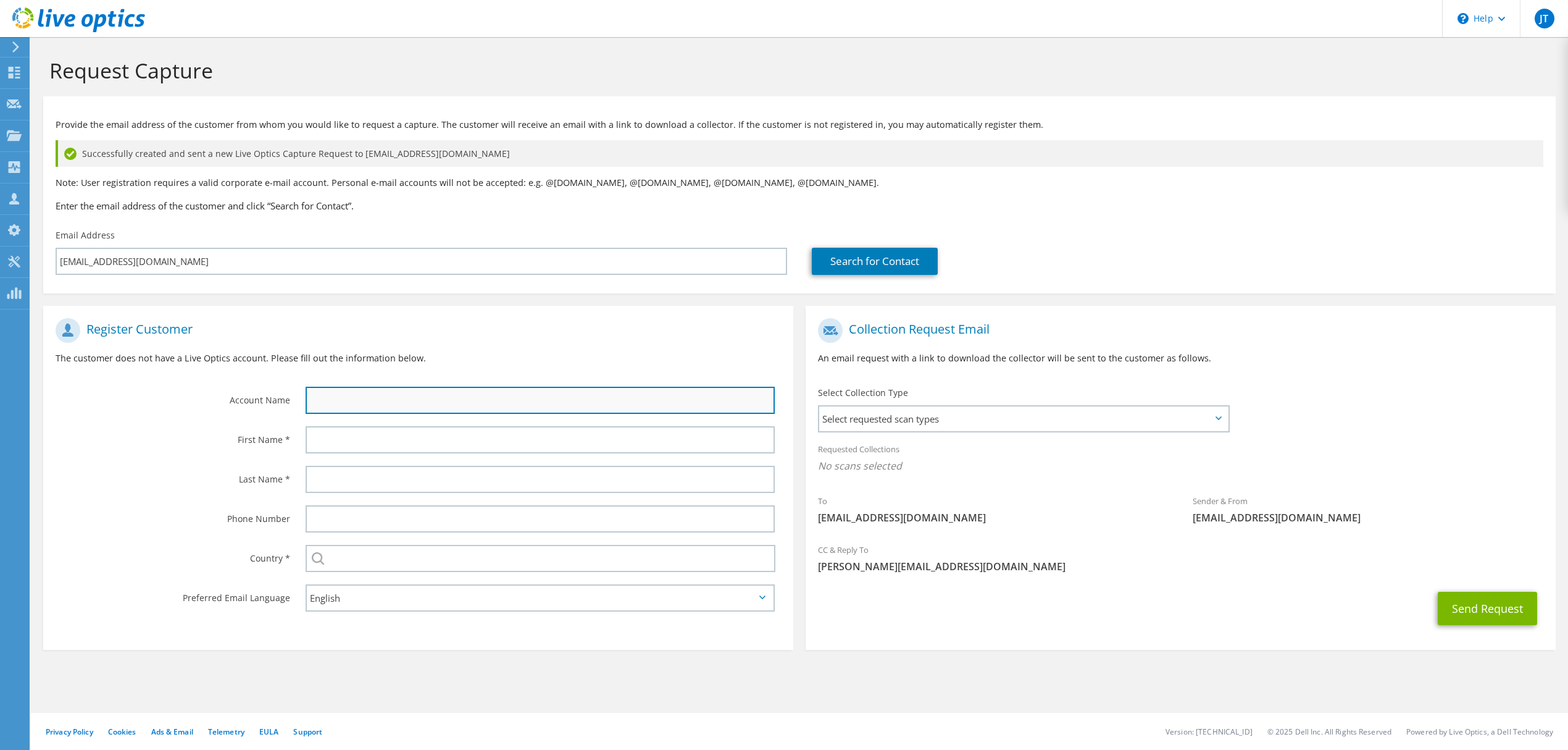
click at [333, 393] on input "text" at bounding box center [541, 401] width 470 height 27
type input "Kabafusion"
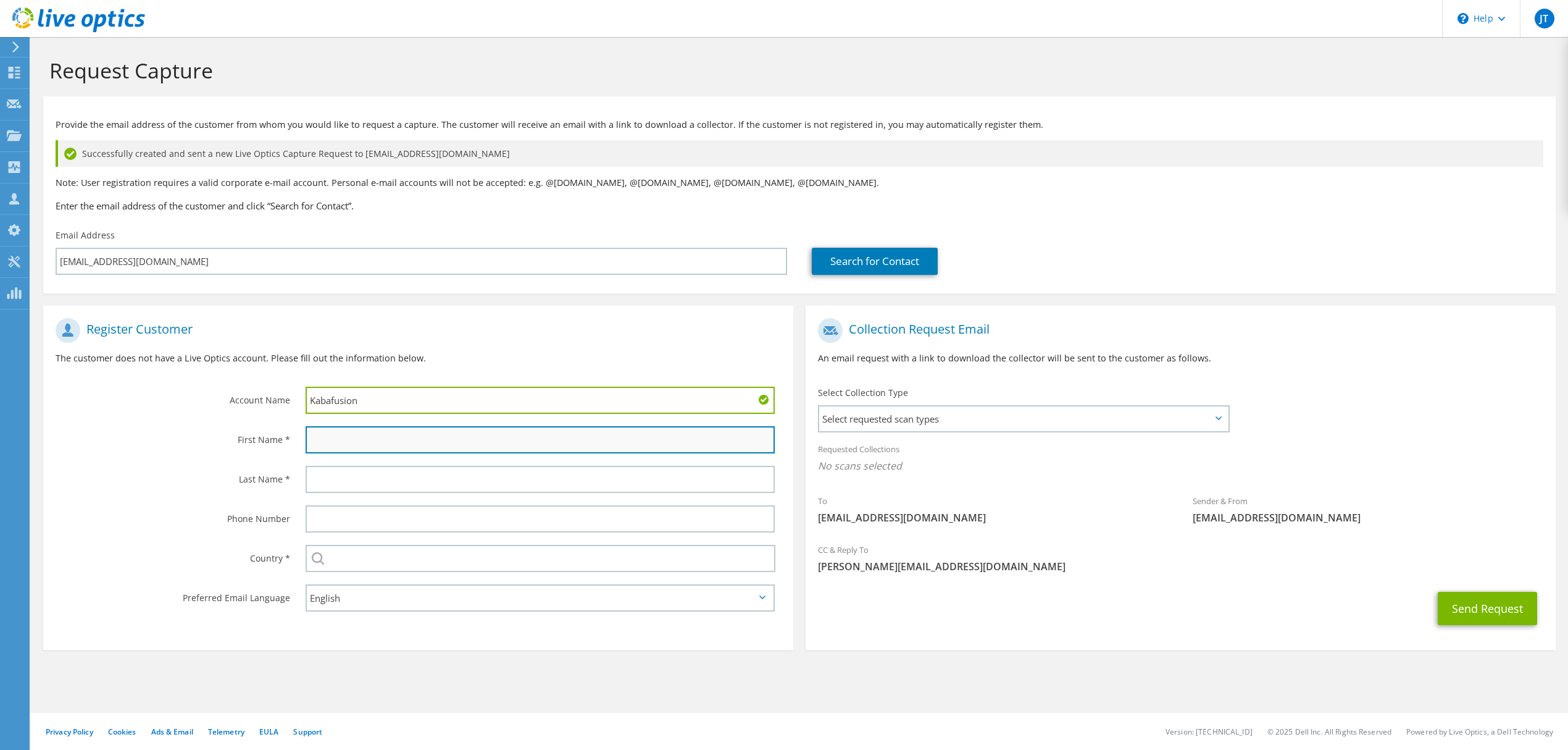
click at [354, 439] on input "text" at bounding box center [541, 440] width 470 height 27
type input "Yazan"
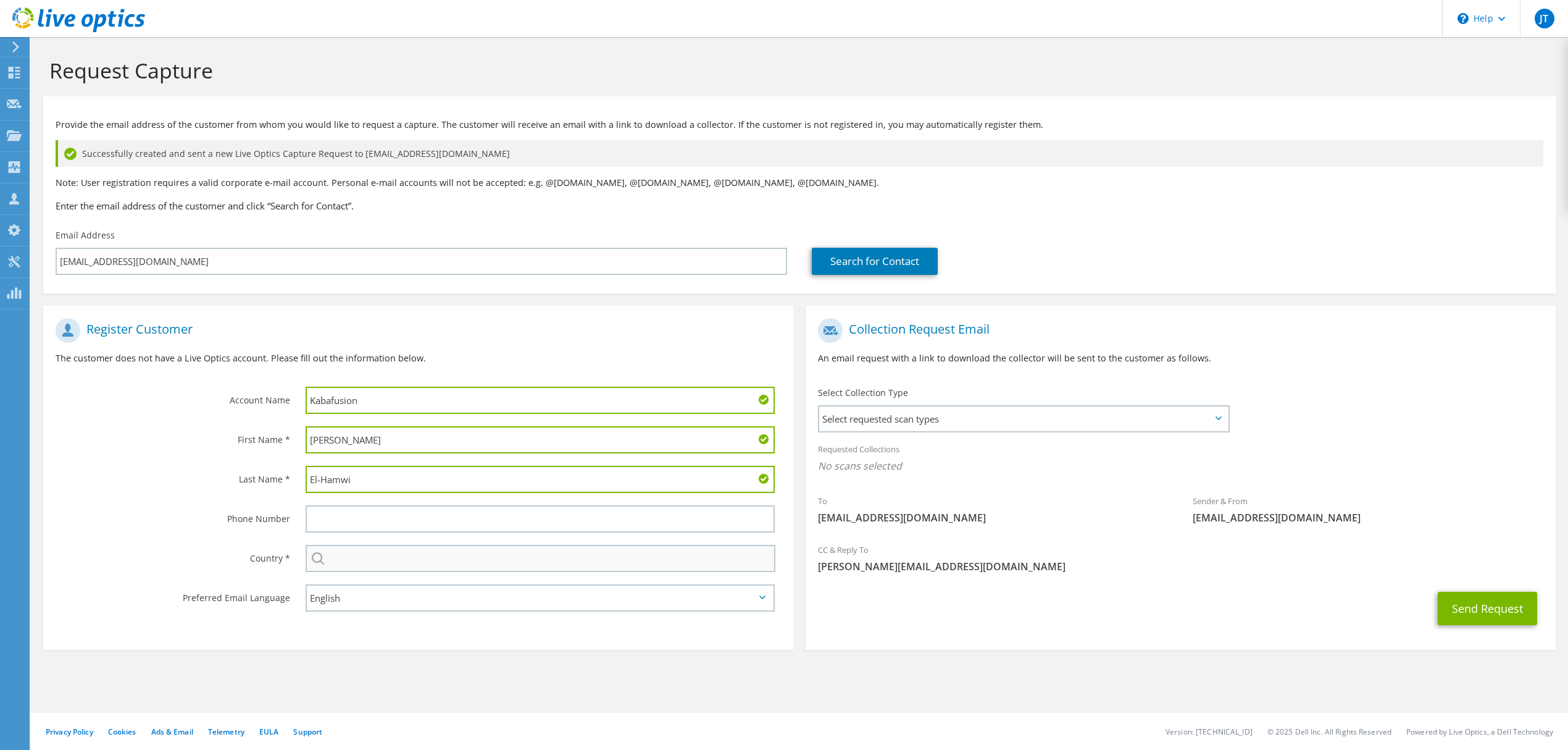
type input "El-Hamwi"
click at [374, 554] on input "text" at bounding box center [541, 558] width 470 height 27
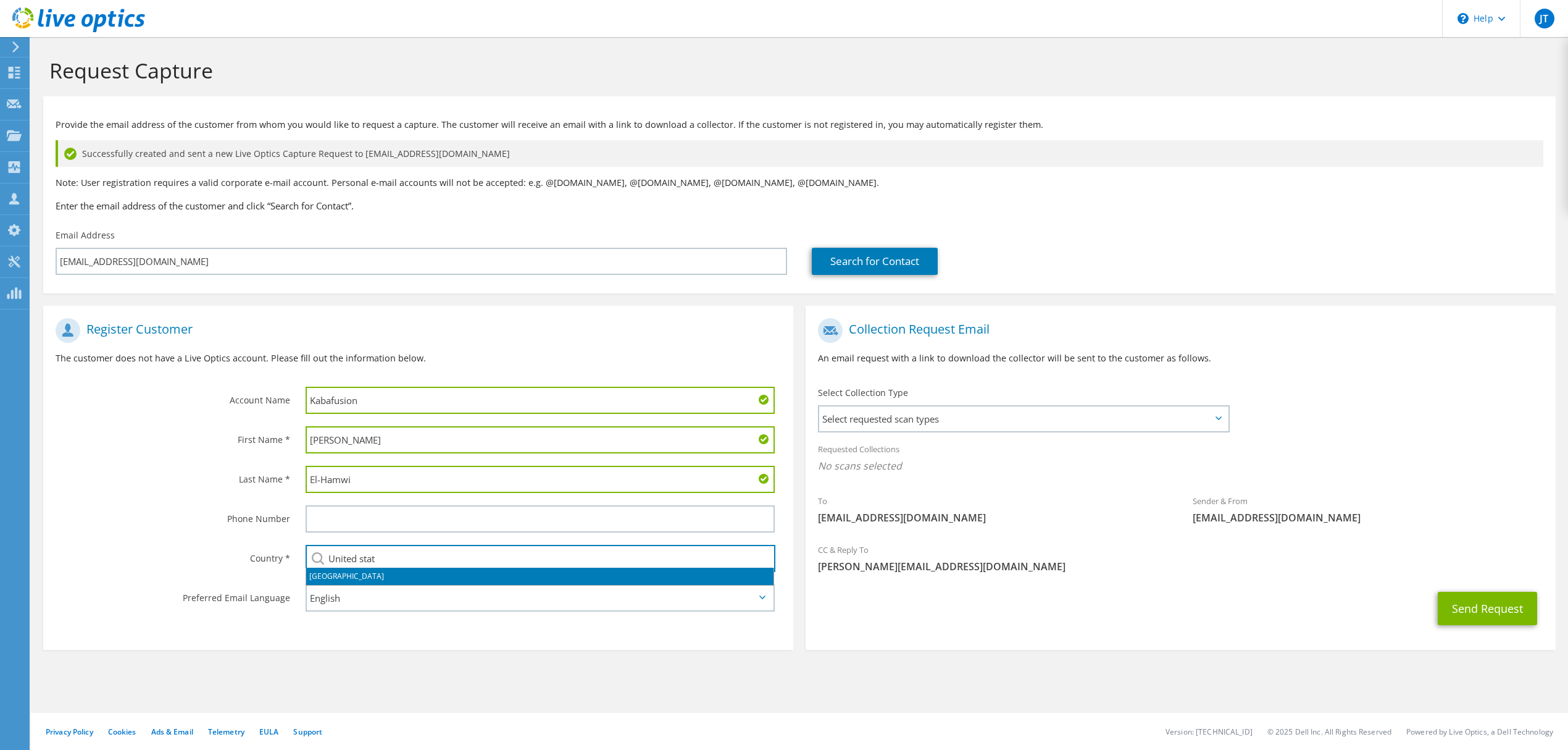
click at [375, 579] on li "[GEOGRAPHIC_DATA]" at bounding box center [540, 576] width 468 height 17
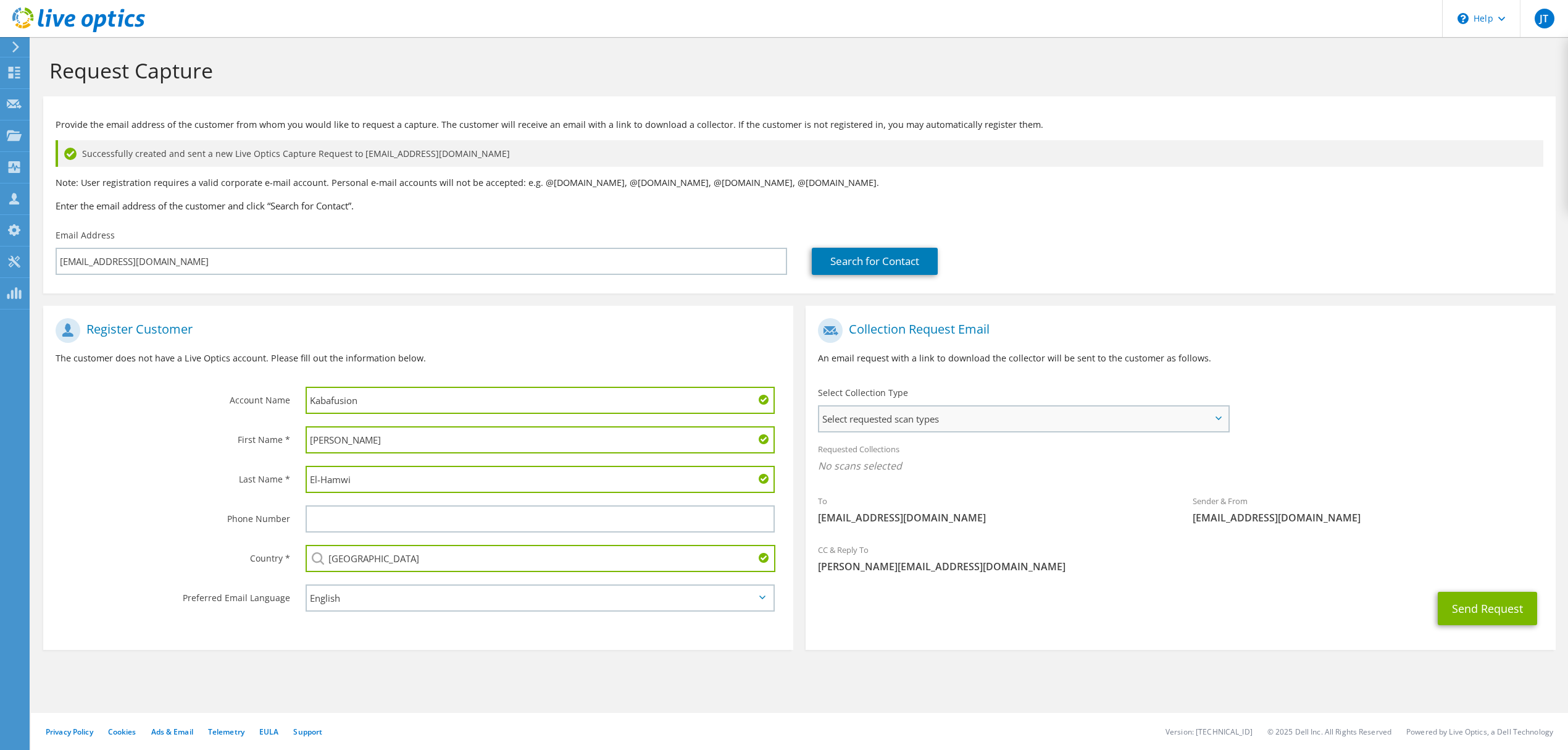
type input "[GEOGRAPHIC_DATA]"
click at [971, 420] on span "Select requested scan types" at bounding box center [1024, 419] width 409 height 25
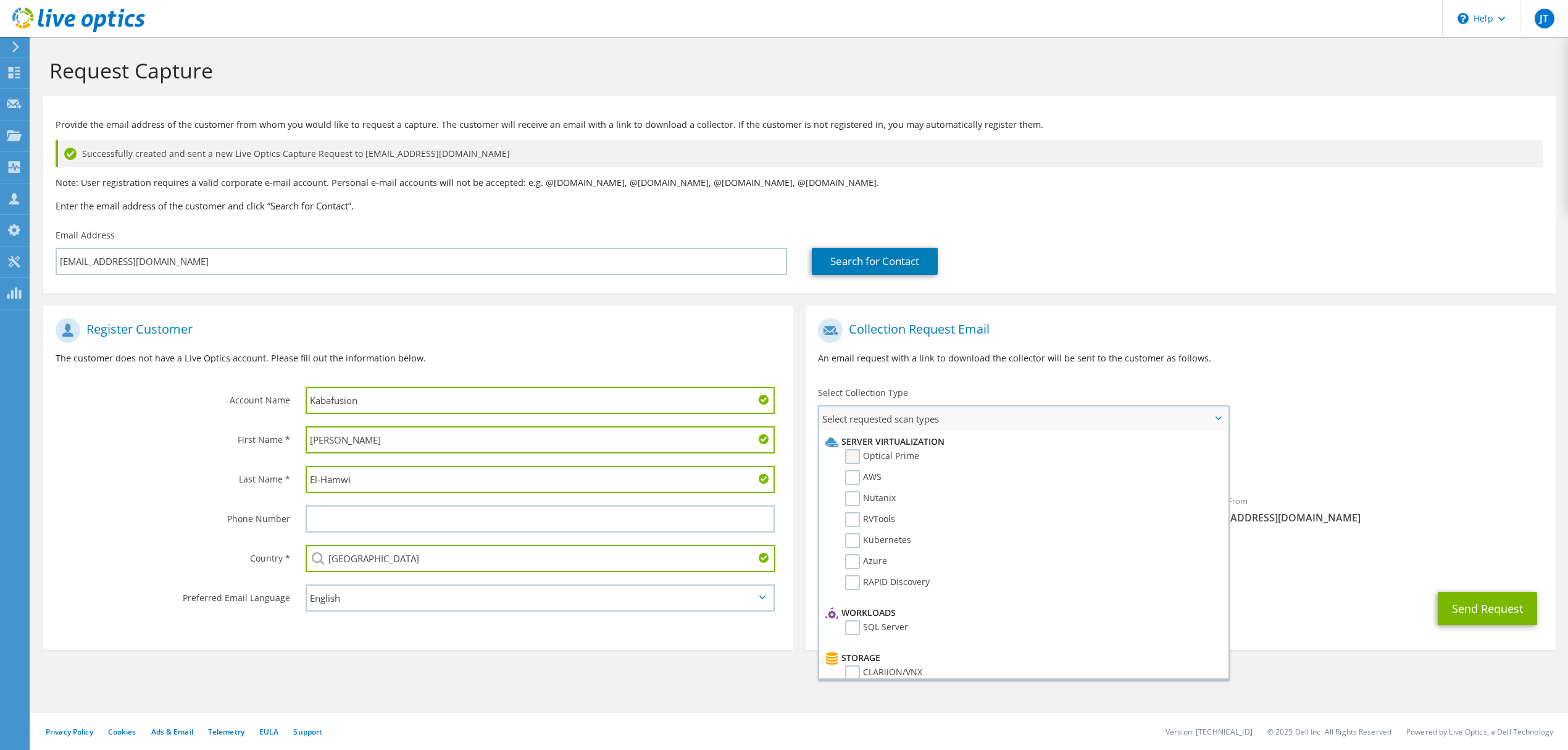
click at [904, 461] on label "Optical Prime" at bounding box center [882, 457] width 74 height 15
click at [0, 0] on input "Optical Prime" at bounding box center [0, 0] width 0 height 0
click at [1472, 367] on div "Collection Request Email An email request with a link to download the collector…" at bounding box center [1181, 346] width 750 height 69
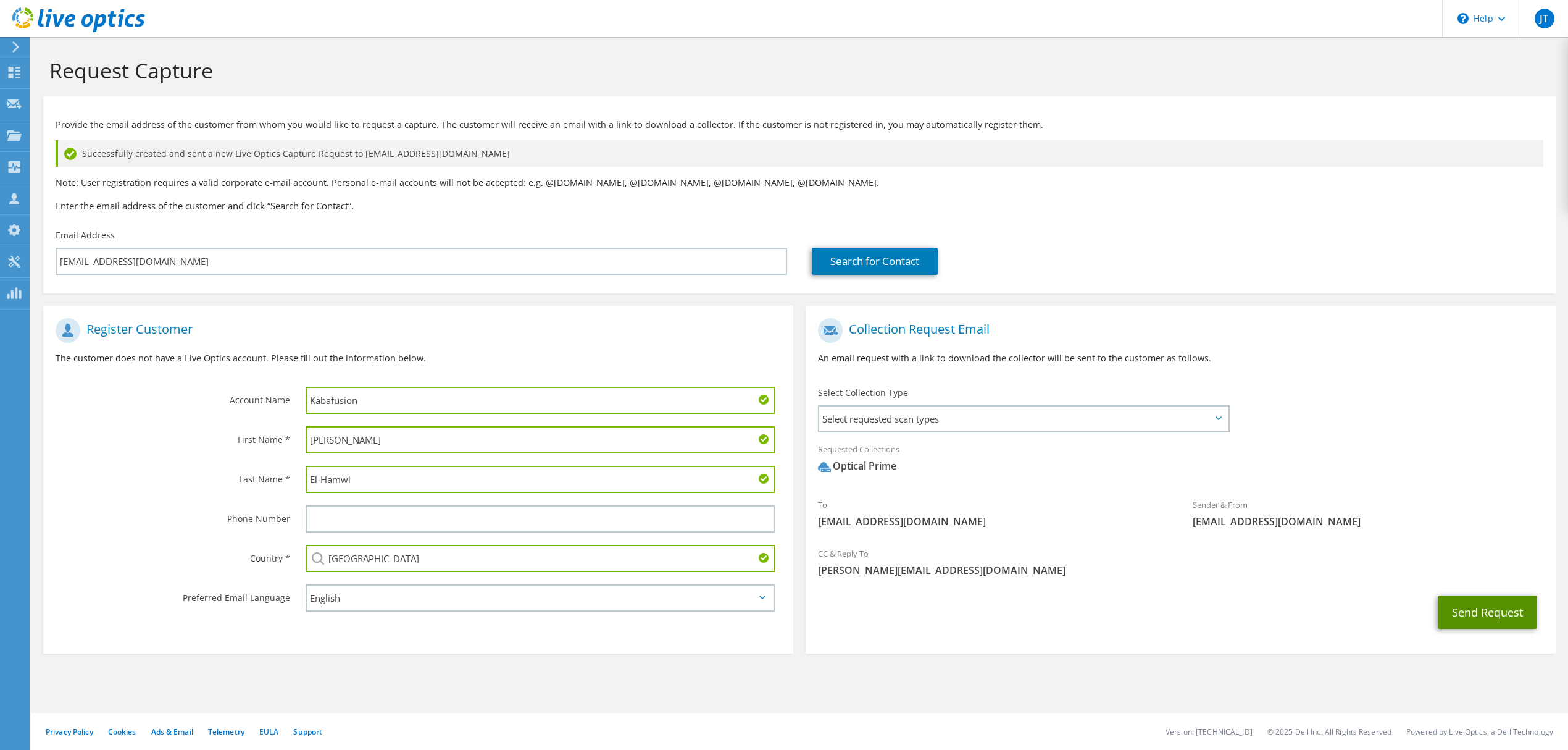
click at [1466, 608] on button "Send Request" at bounding box center [1488, 612] width 100 height 34
